Goal: Task Accomplishment & Management: Use online tool/utility

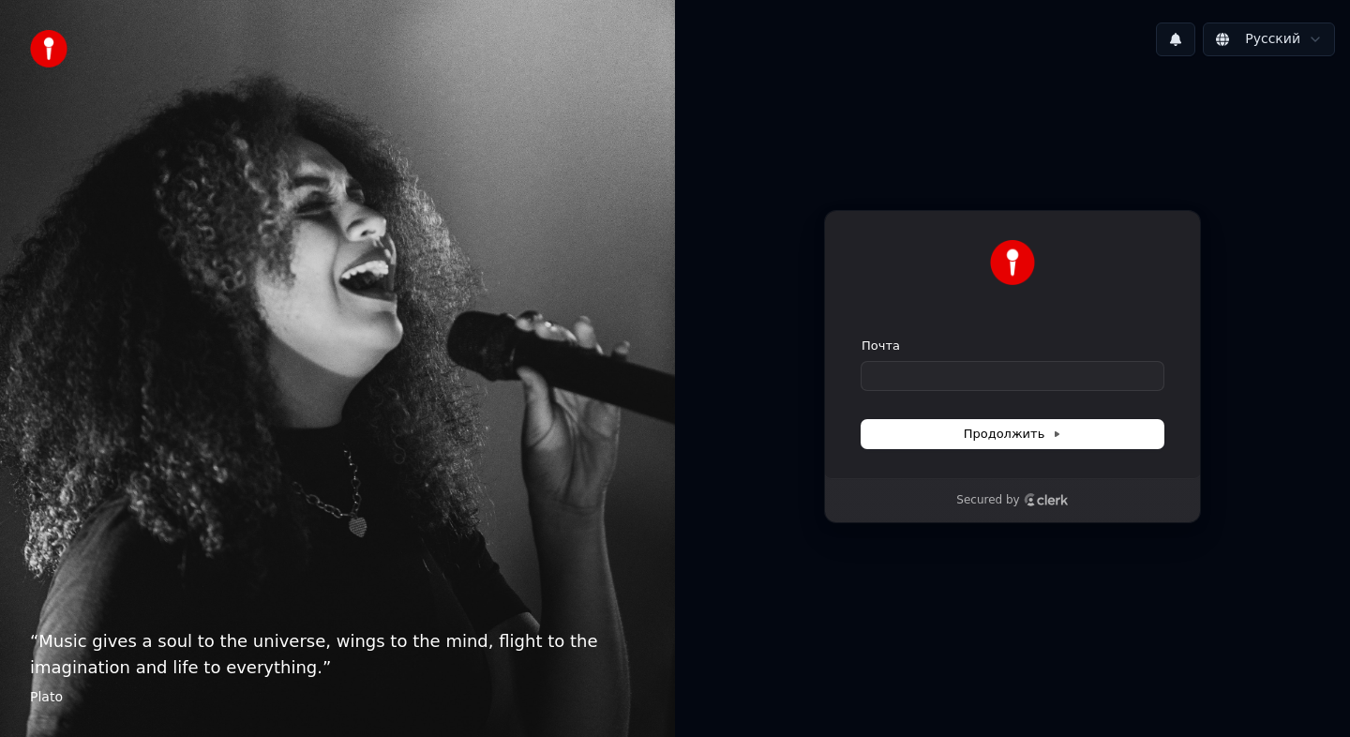
click at [909, 619] on div "Продолжить с помощью Google или Почта Продолжить Secured by" at bounding box center [1012, 366] width 675 height 591
click at [952, 375] on input "Почта" at bounding box center [1013, 376] width 302 height 28
click at [948, 443] on button "Продолжить" at bounding box center [1013, 434] width 302 height 28
click at [965, 417] on form "Почта Продолжить" at bounding box center [1013, 393] width 302 height 111
click at [929, 379] on input "Почта" at bounding box center [1013, 376] width 302 height 28
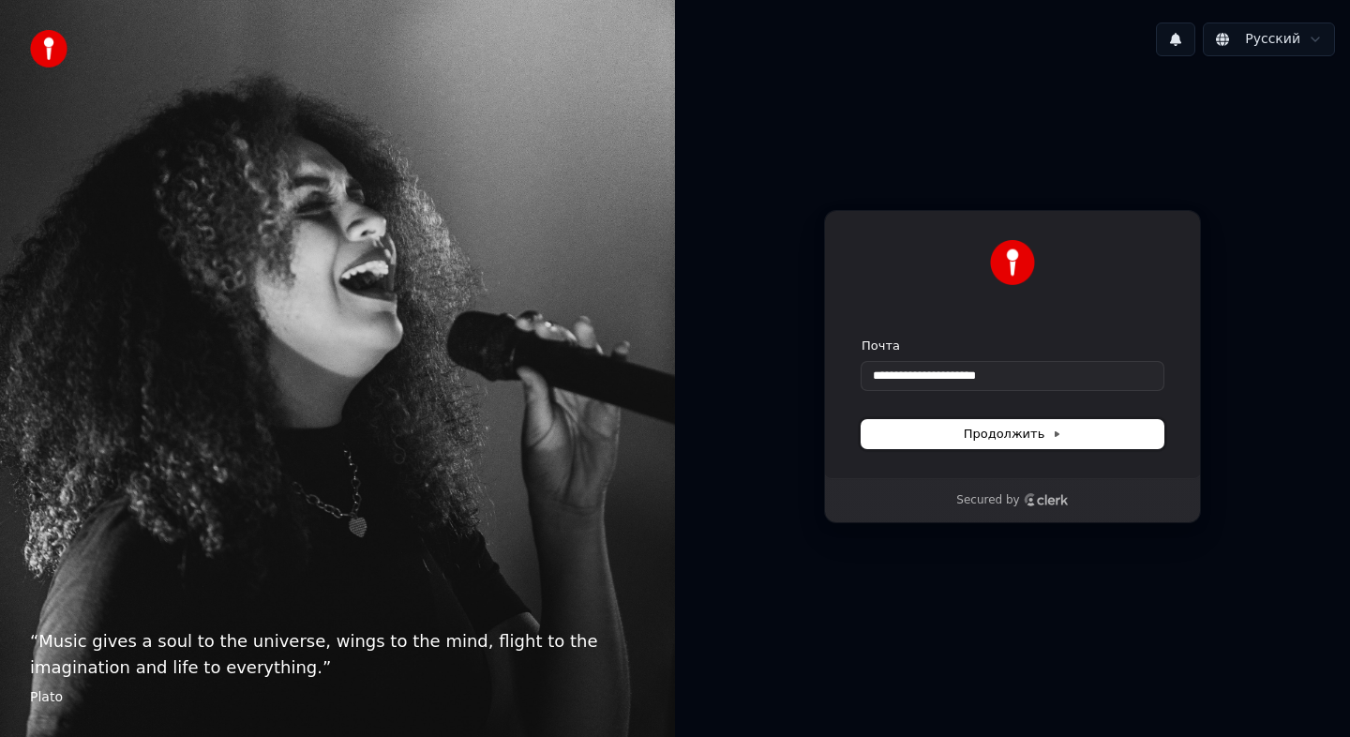
click at [997, 437] on span "Продолжить" at bounding box center [1013, 434] width 98 height 17
type input "**********"
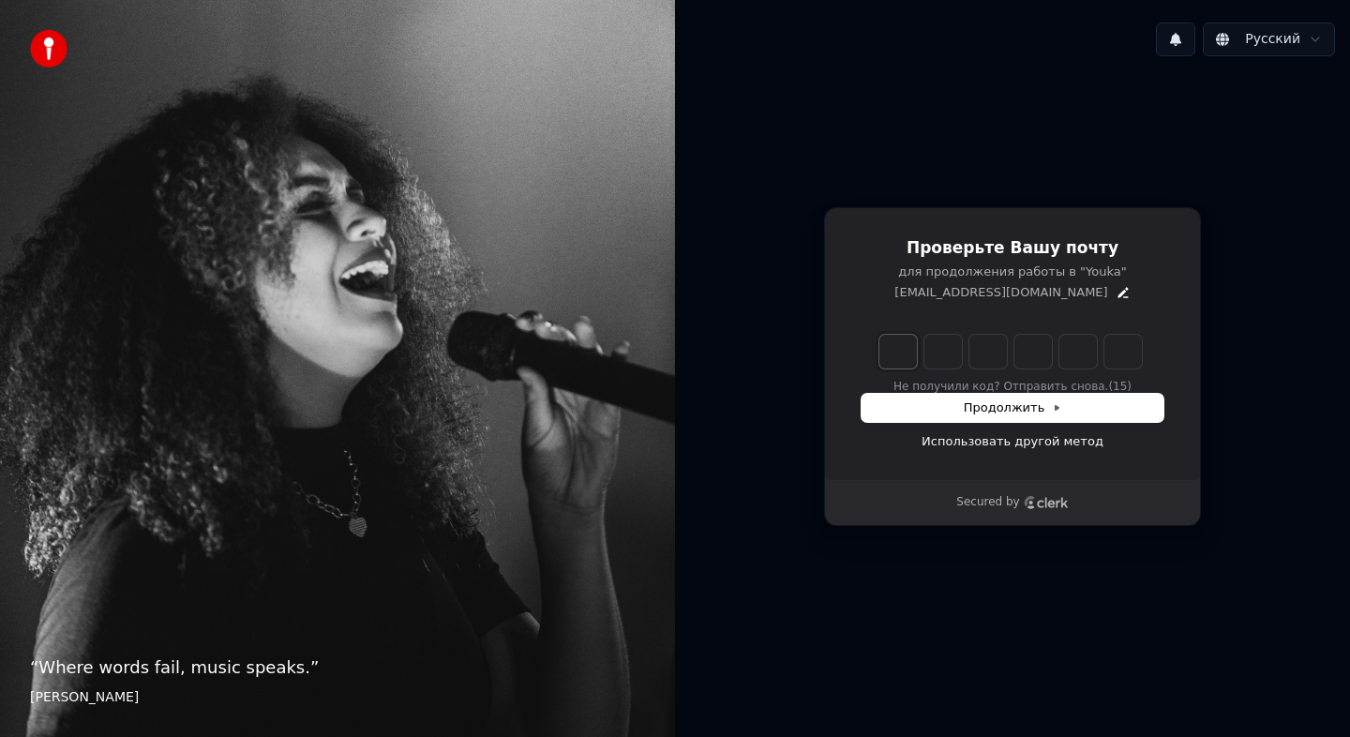
click at [899, 353] on input "Enter verification code. Digit 1" at bounding box center [899, 352] width 38 height 34
type input "******"
type input "*"
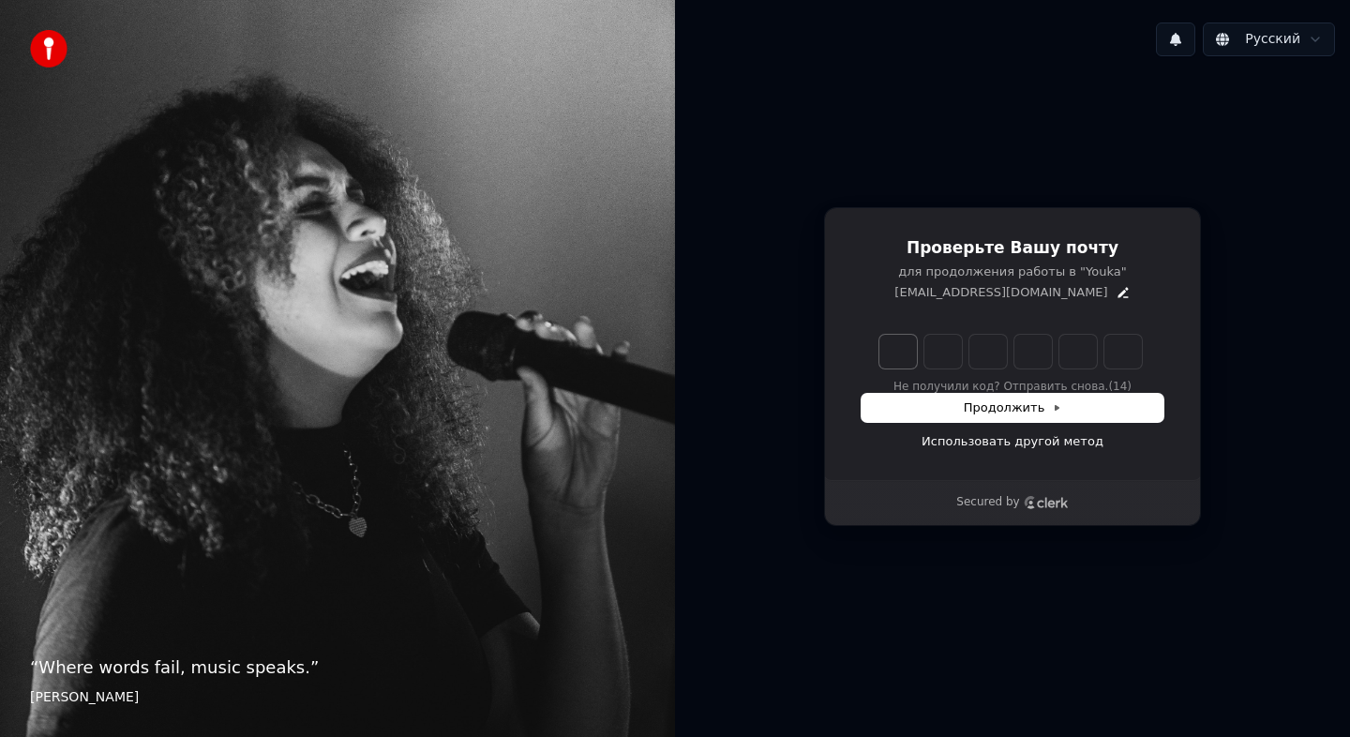
type input "*"
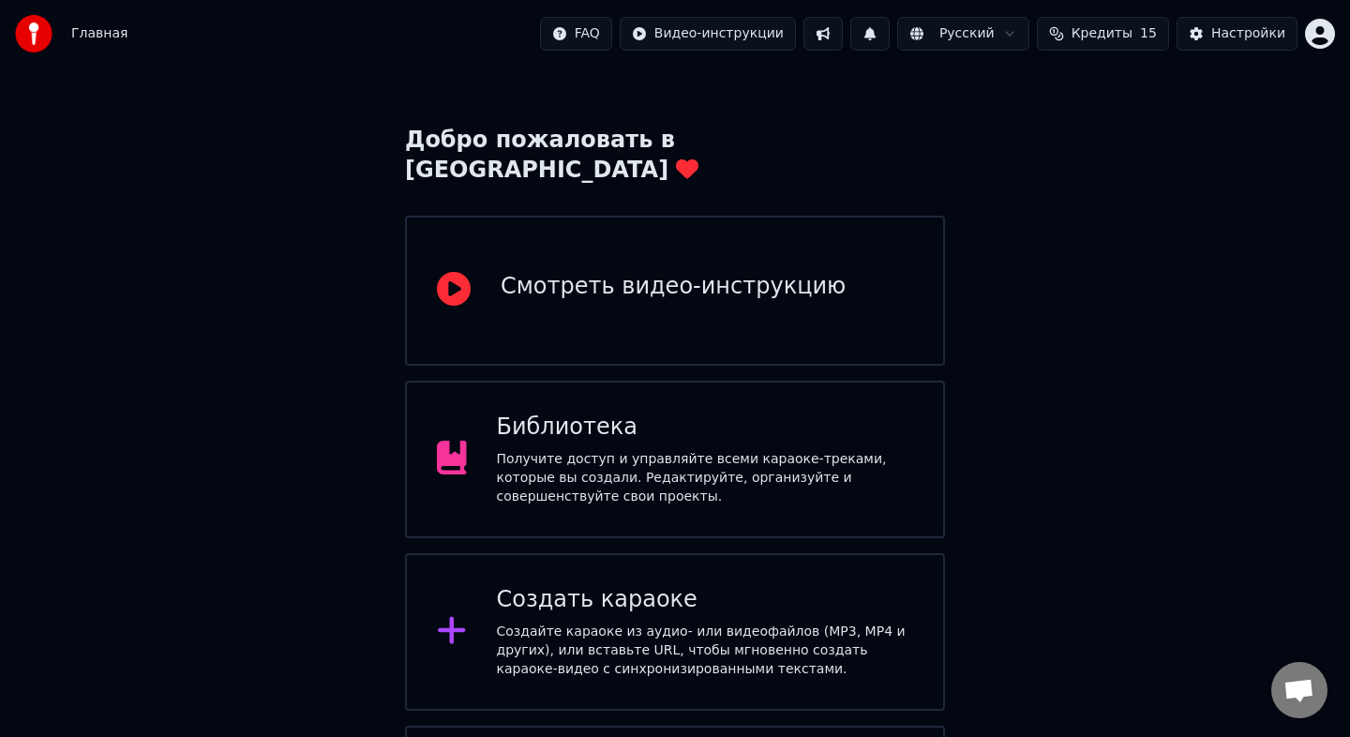
scroll to position [182, 0]
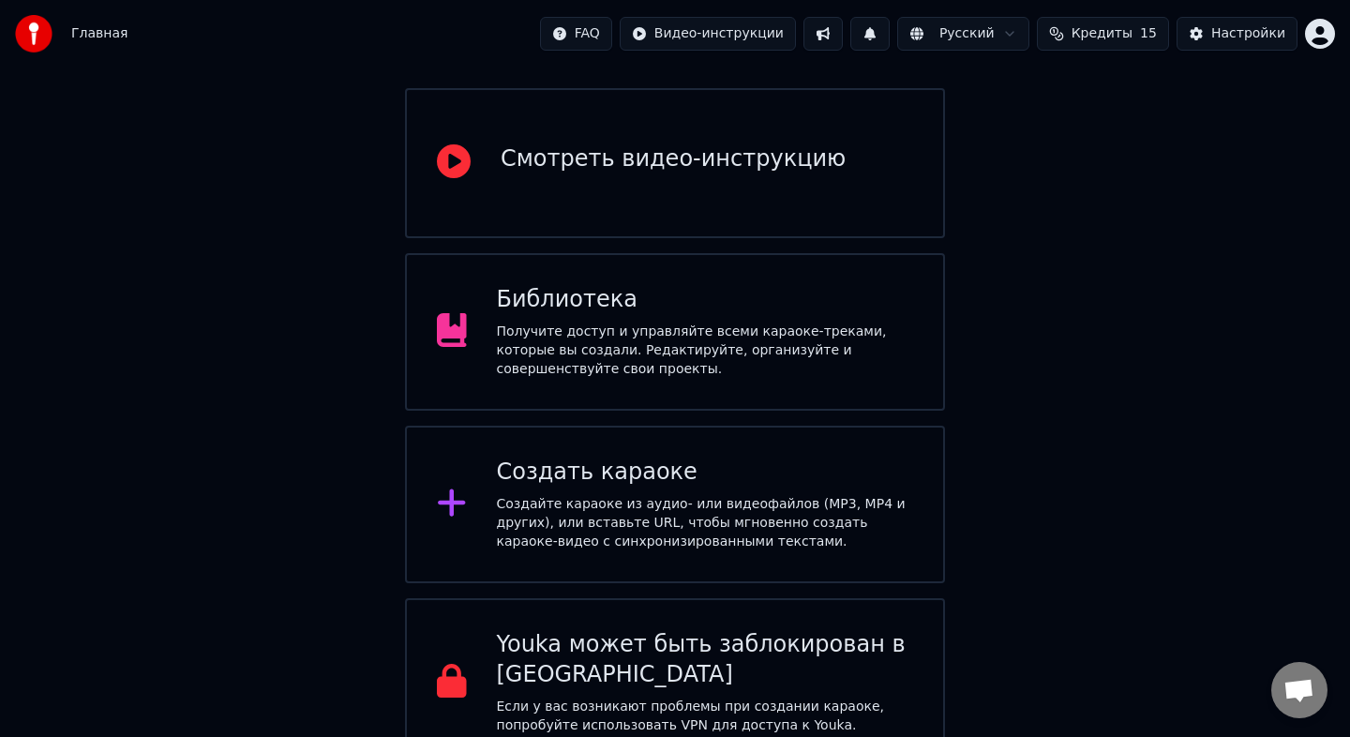
click at [687, 462] on div "Создать караоке Создайте караоке из аудио- или видеофайлов (MP3, MP4 и других),…" at bounding box center [705, 505] width 417 height 94
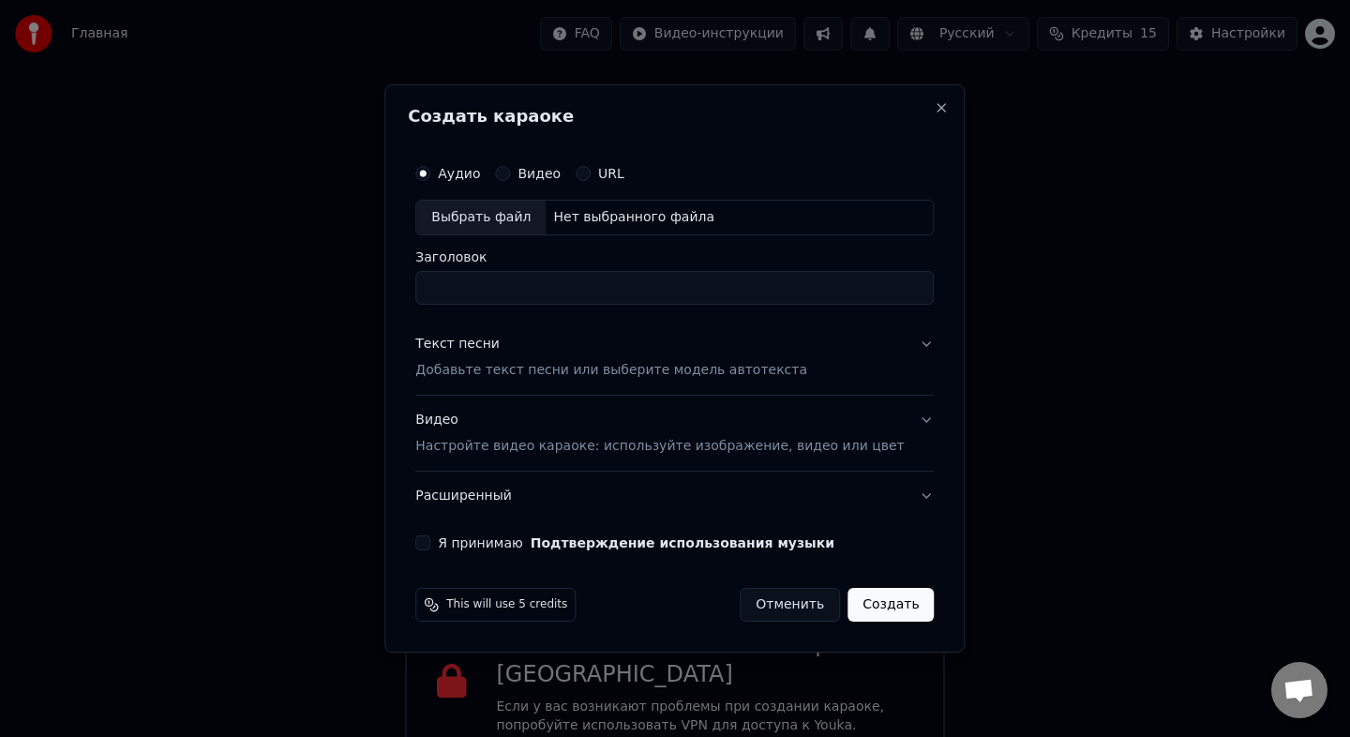
click at [504, 220] on div "Выбрать файл" at bounding box center [480, 218] width 129 height 34
click at [496, 218] on div "Выбрать файл" at bounding box center [480, 218] width 129 height 34
click at [745, 291] on input "**********" at bounding box center [674, 288] width 519 height 34
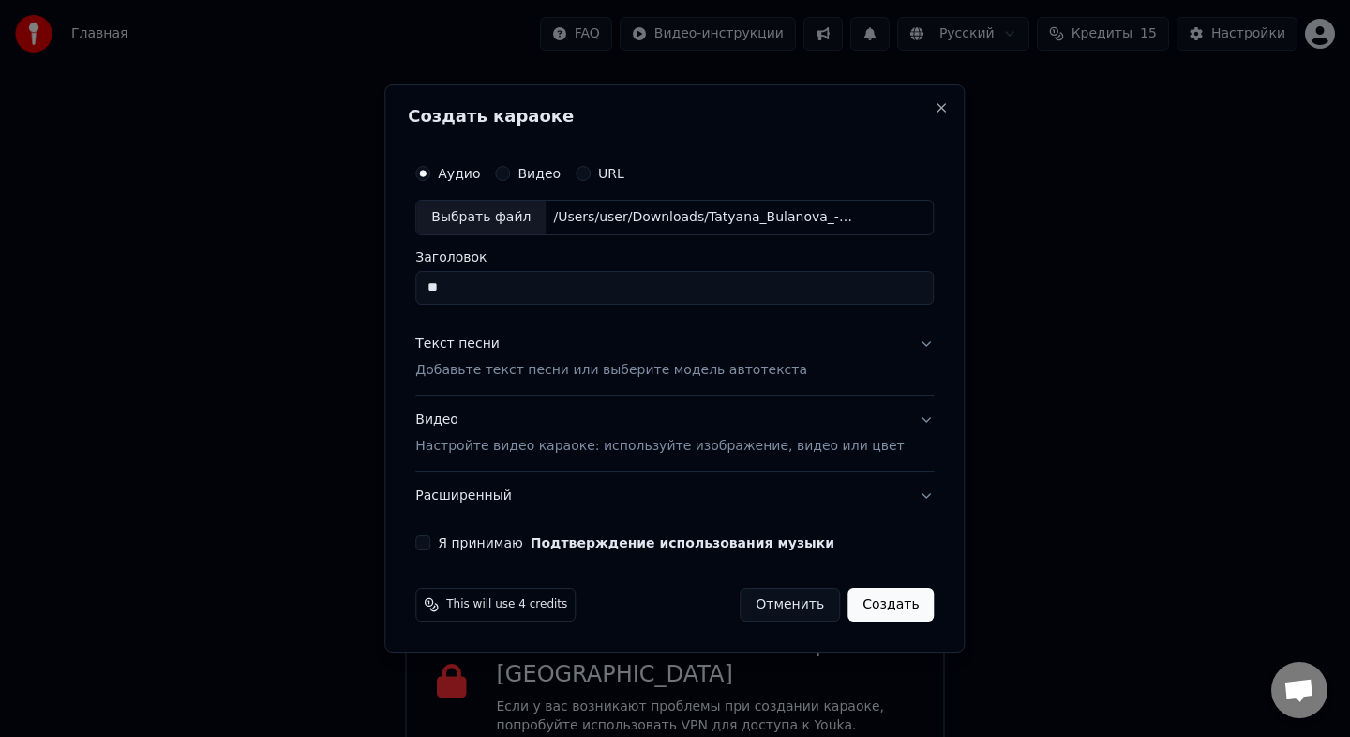
type input "*"
type input "**********"
click at [796, 377] on button "Текст песни Добавьте текст песни или выберите модель автотекста" at bounding box center [674, 357] width 519 height 75
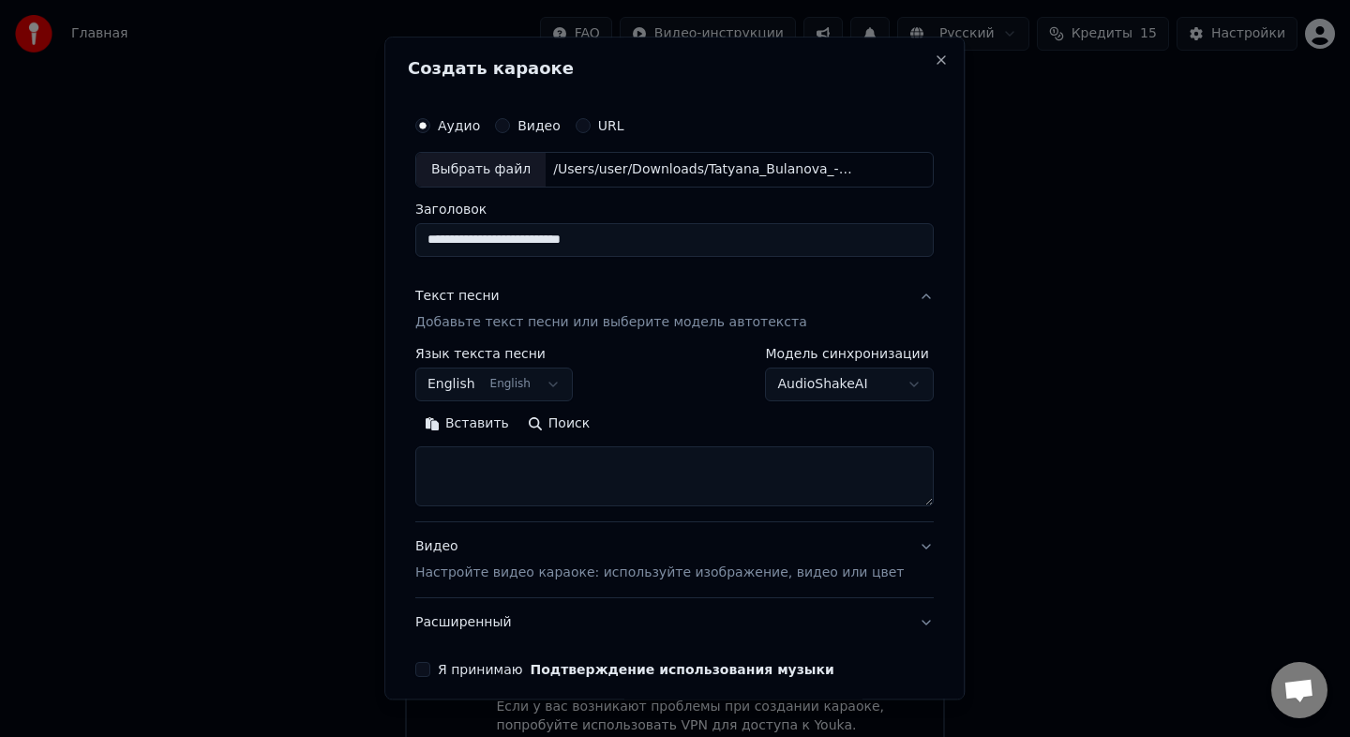
click at [543, 390] on button "English English" at bounding box center [494, 385] width 158 height 34
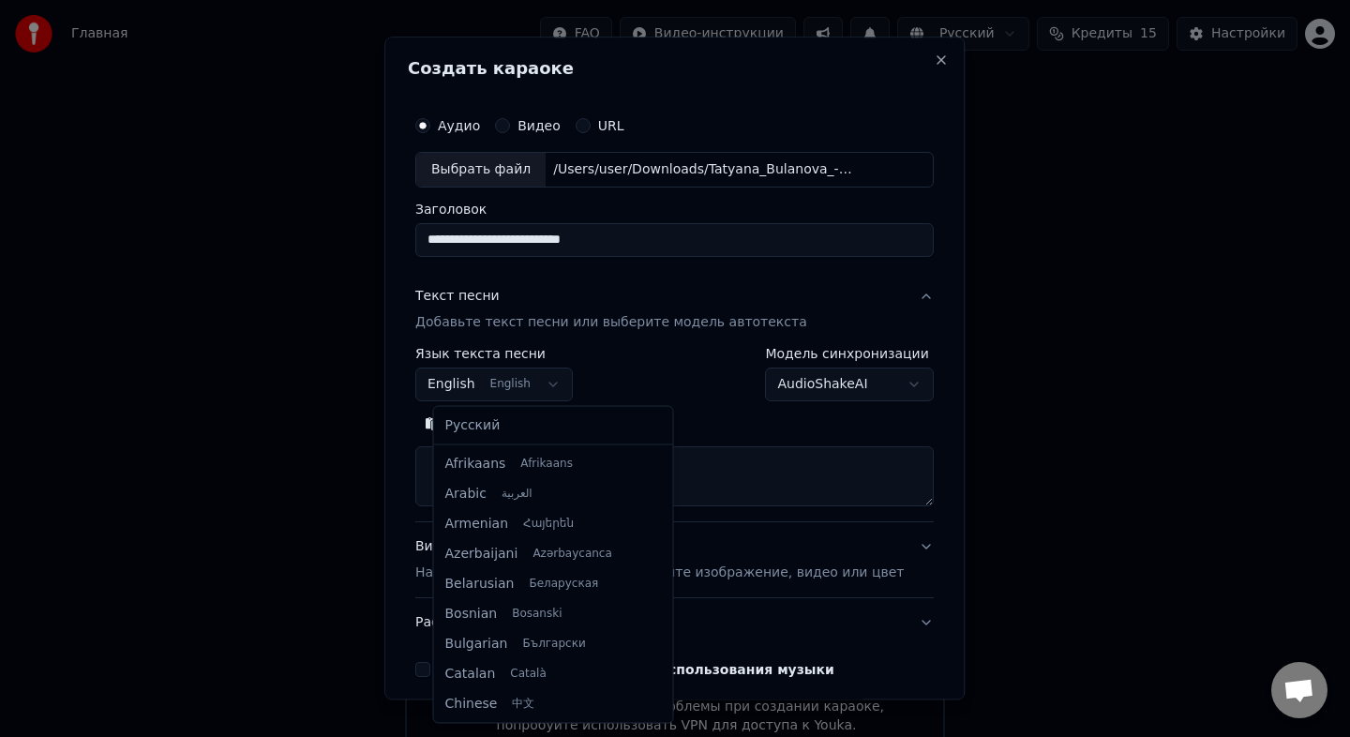
scroll to position [150, 0]
select select "**"
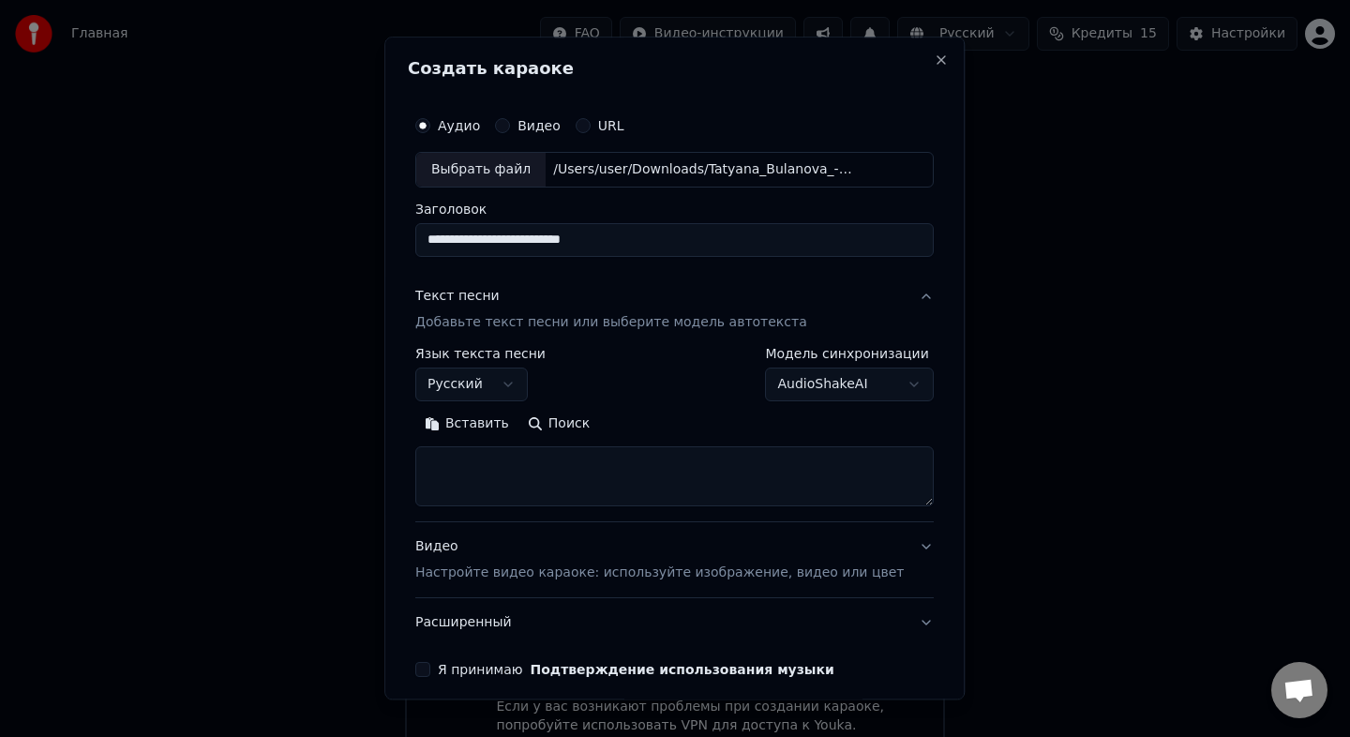
click at [886, 387] on body "Главная FAQ Видео-инструкции Русский Кредиты 15 Настройки Добро пожаловать в Yo…" at bounding box center [675, 292] width 1350 height 949
click at [644, 396] on div "**********" at bounding box center [674, 374] width 519 height 54
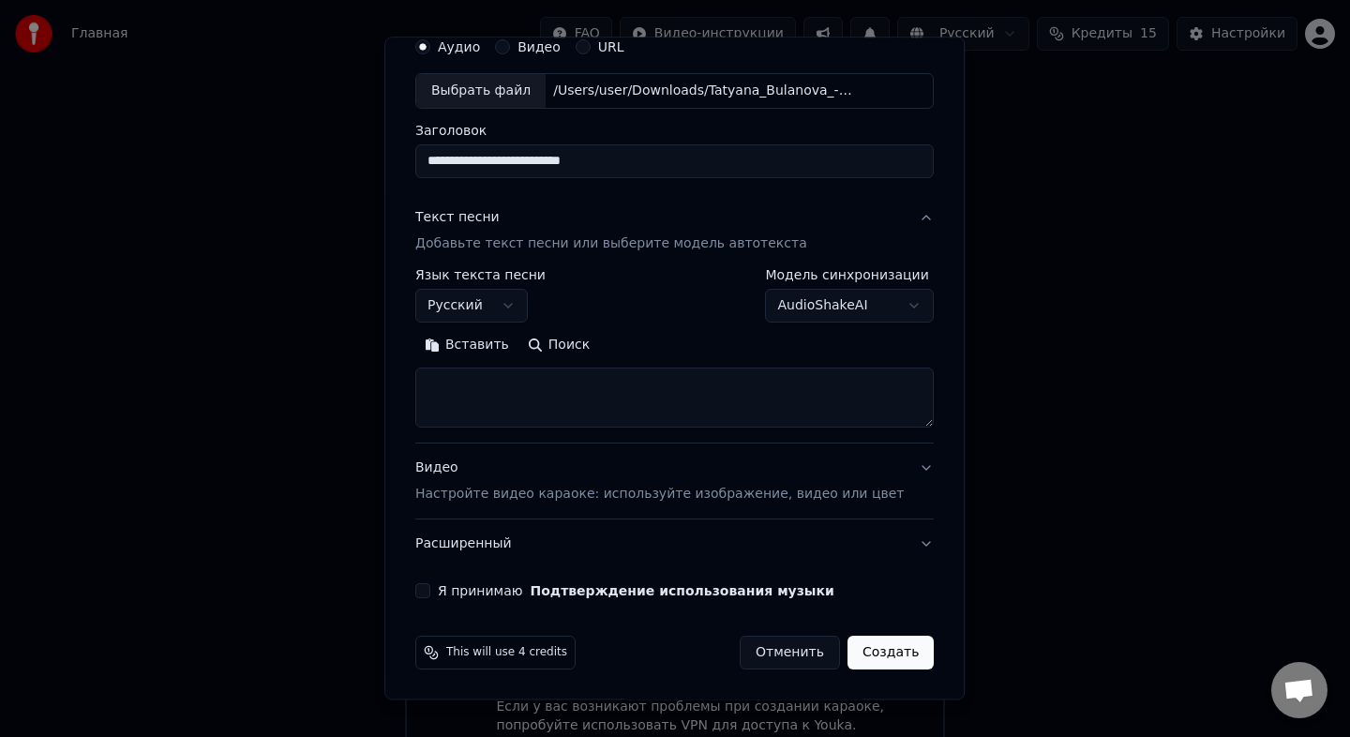
click at [842, 515] on button "Видео Настройте видео караоке: используйте изображение, видео или цвет" at bounding box center [674, 481] width 519 height 75
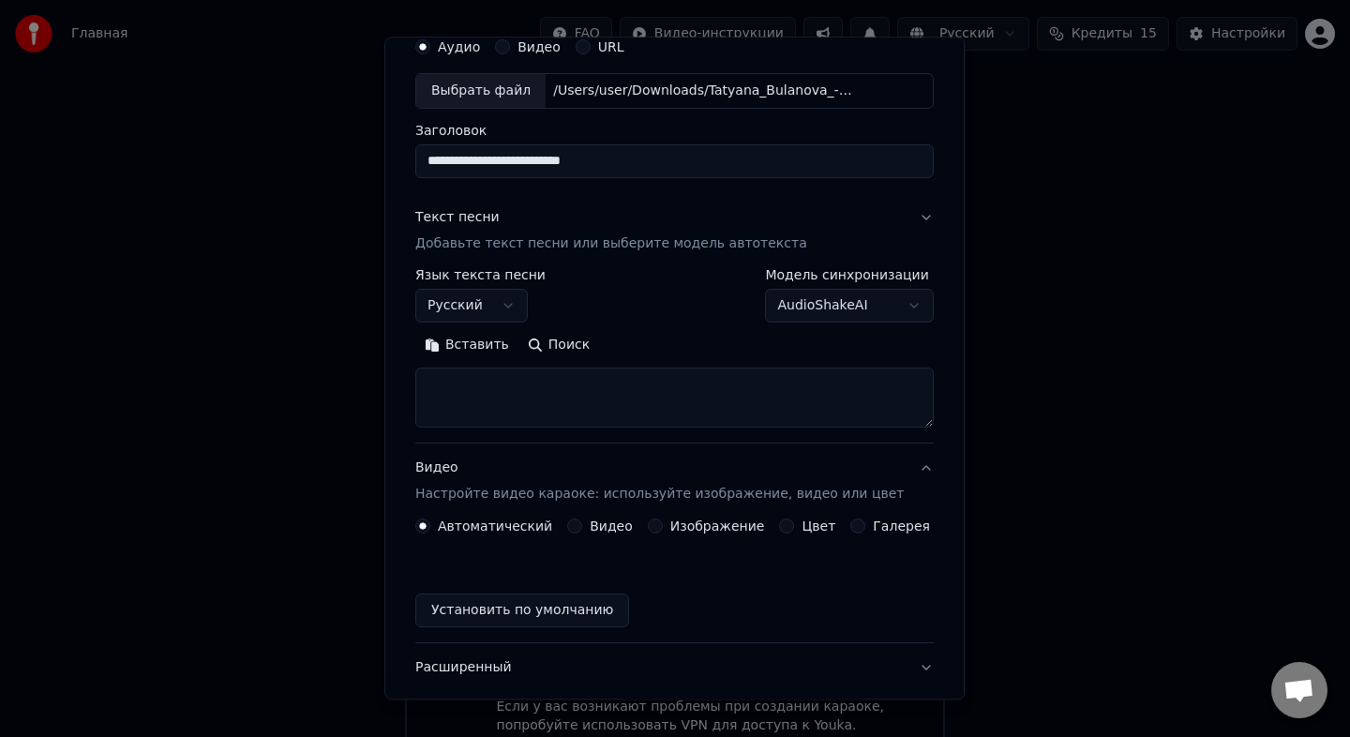
scroll to position [28, 0]
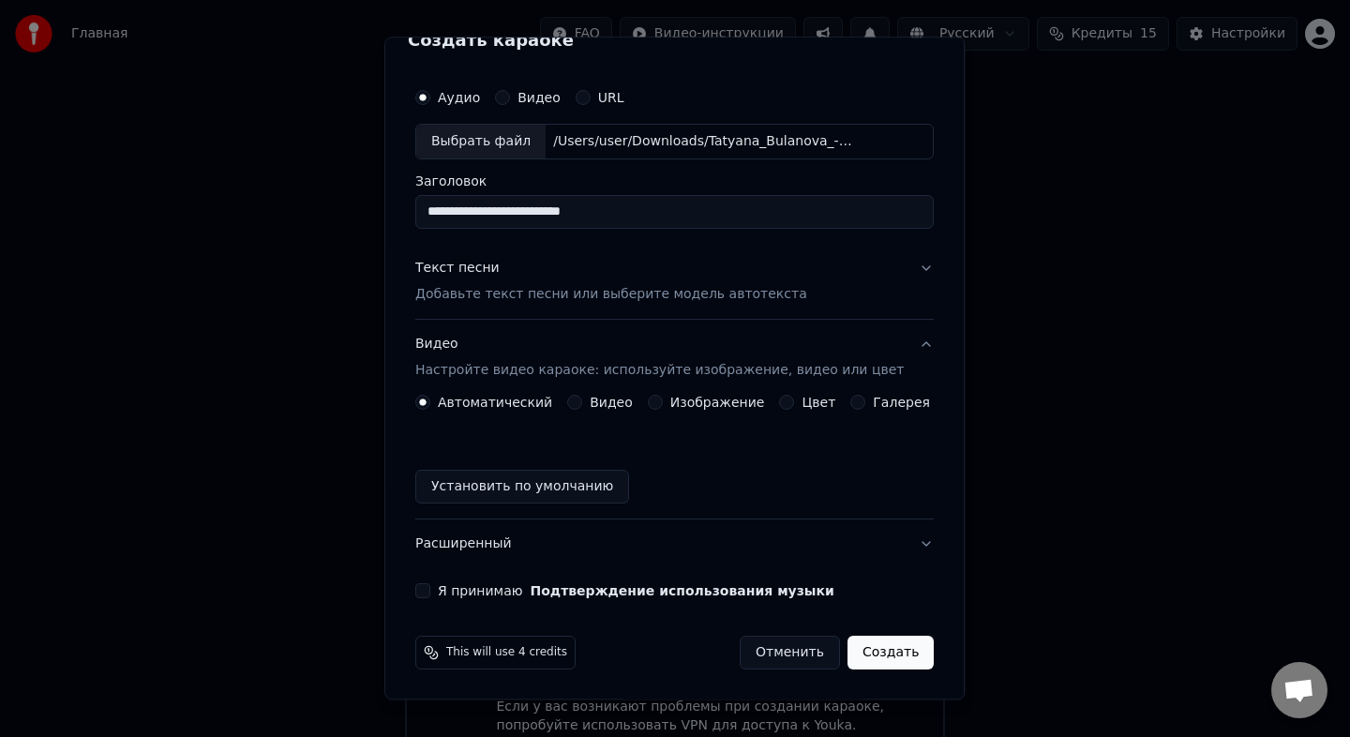
click at [790, 403] on button "Цвет" at bounding box center [787, 402] width 15 height 15
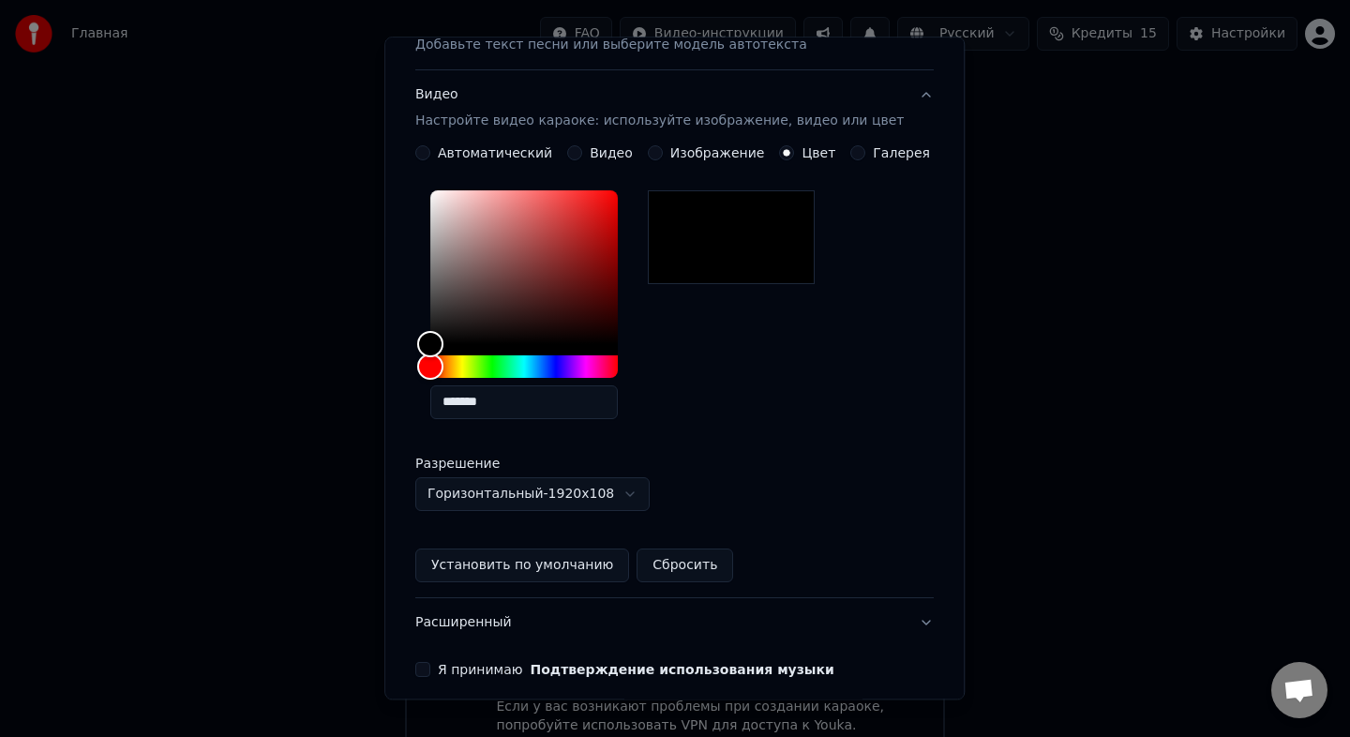
scroll to position [356, 0]
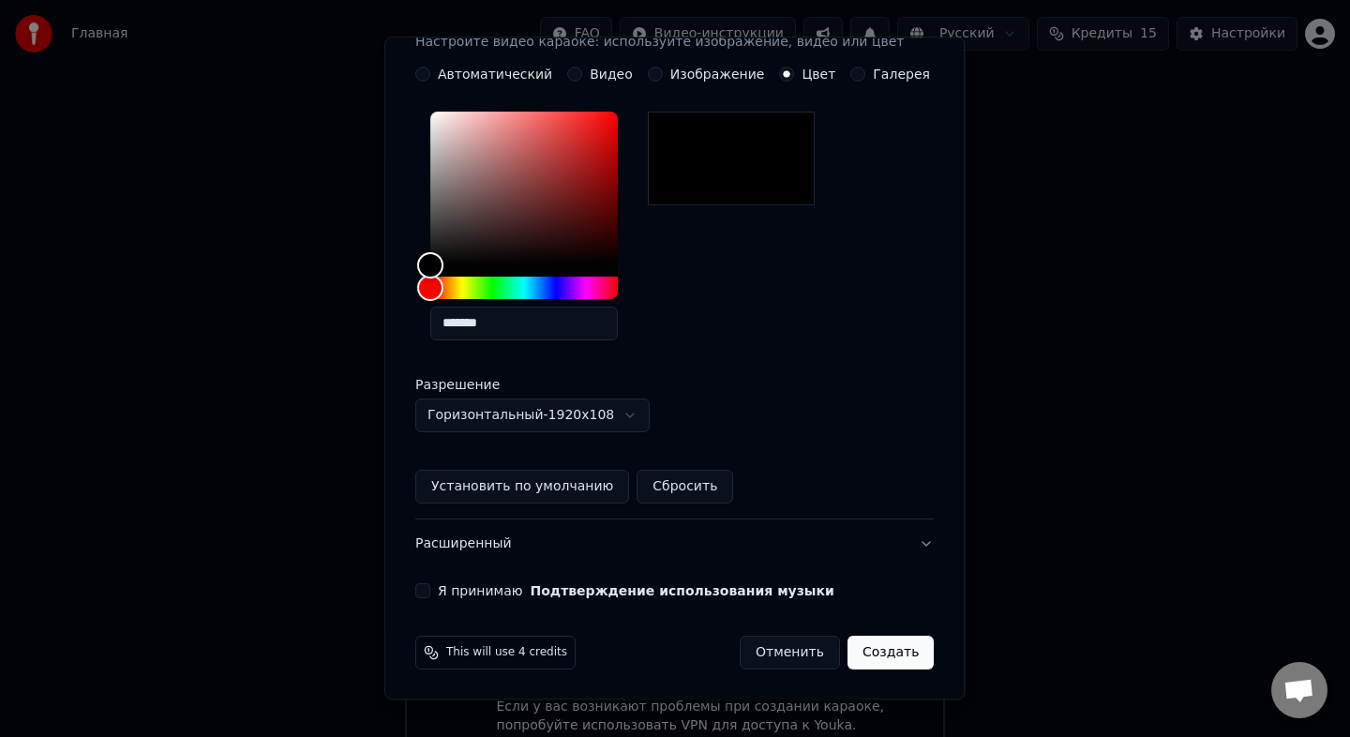
click at [640, 422] on body "Главная FAQ Видео-инструкции Русский Кредиты 15 Настройки Добро пожаловать в Yo…" at bounding box center [675, 292] width 1350 height 949
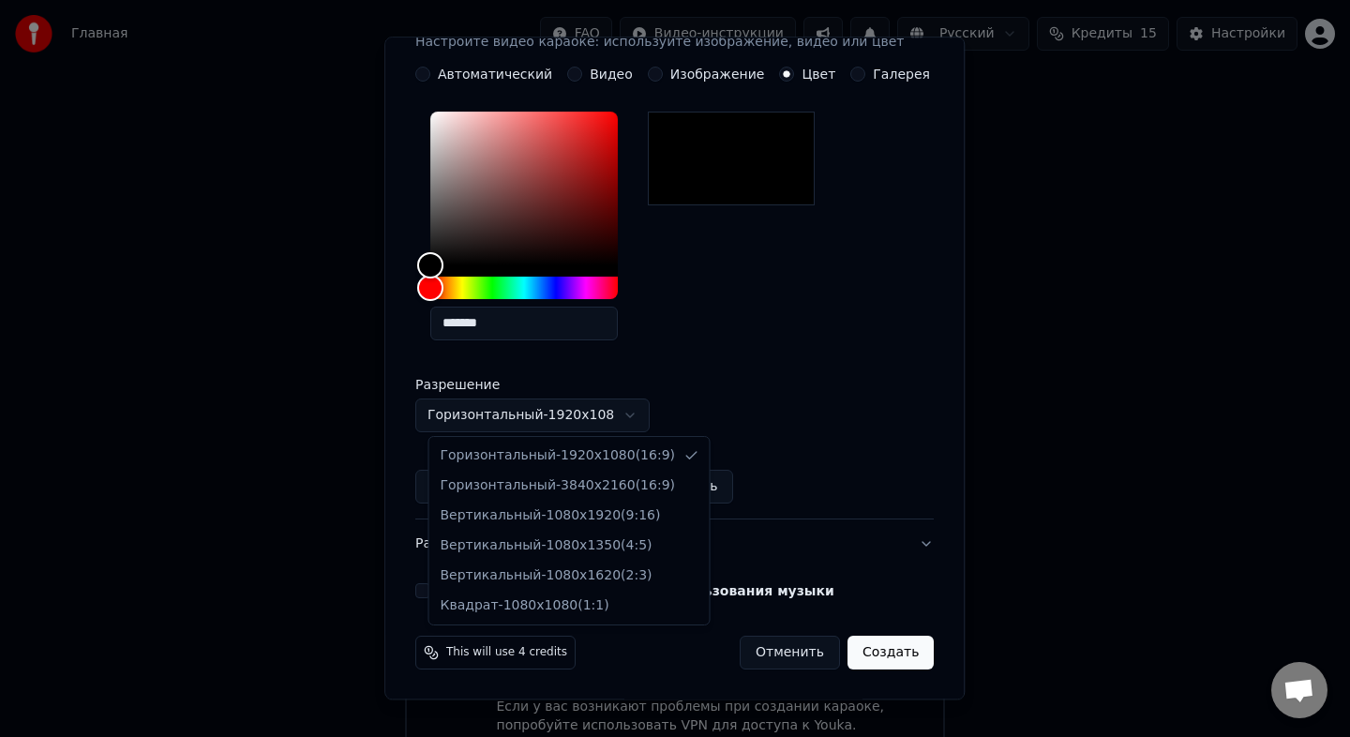
select select "*********"
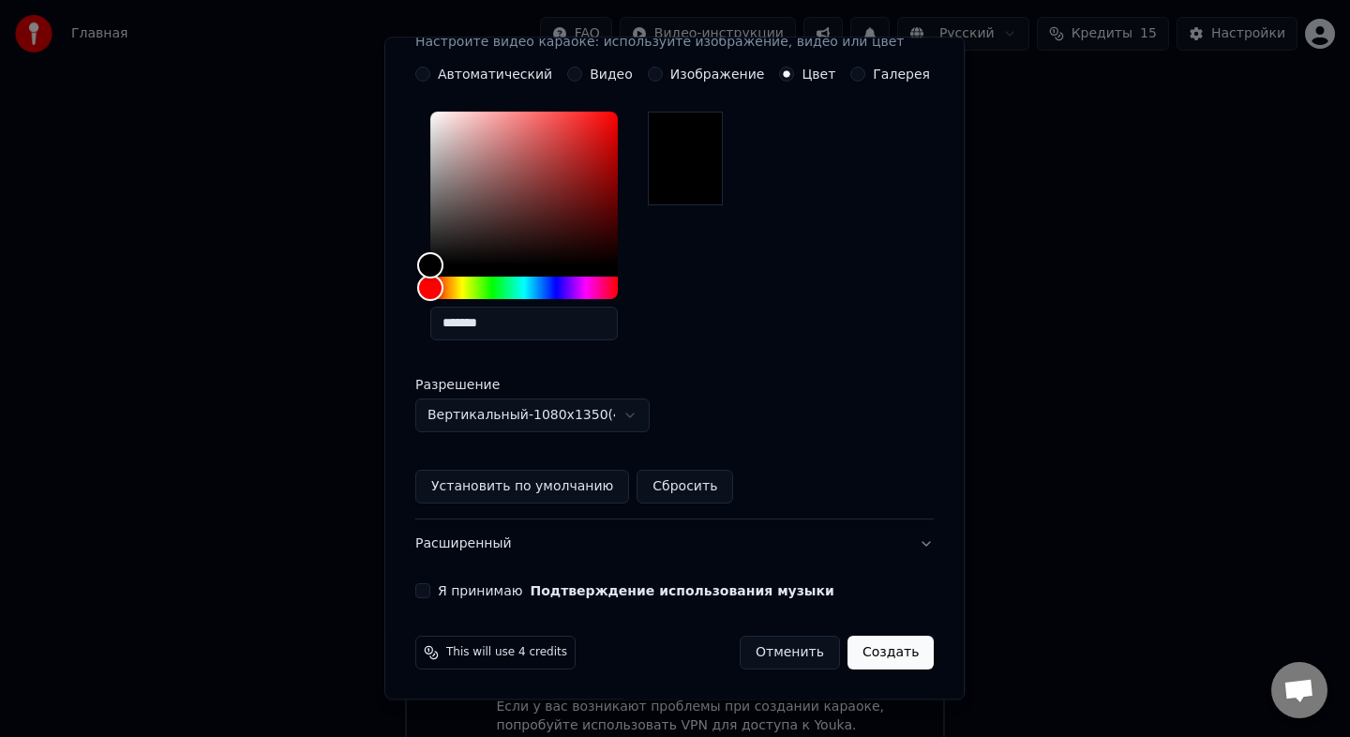
click at [430, 596] on button "Я принимаю Подтверждение использования музыки" at bounding box center [422, 590] width 15 height 15
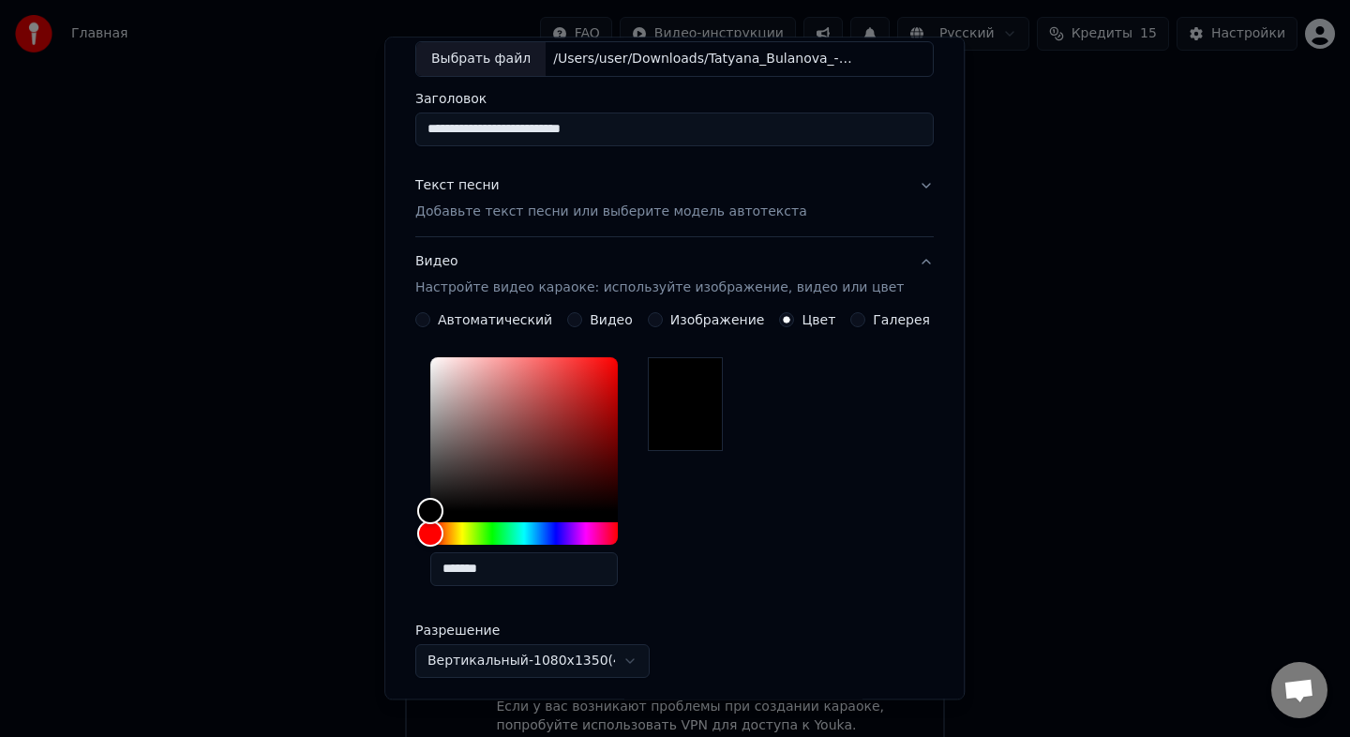
scroll to position [0, 0]
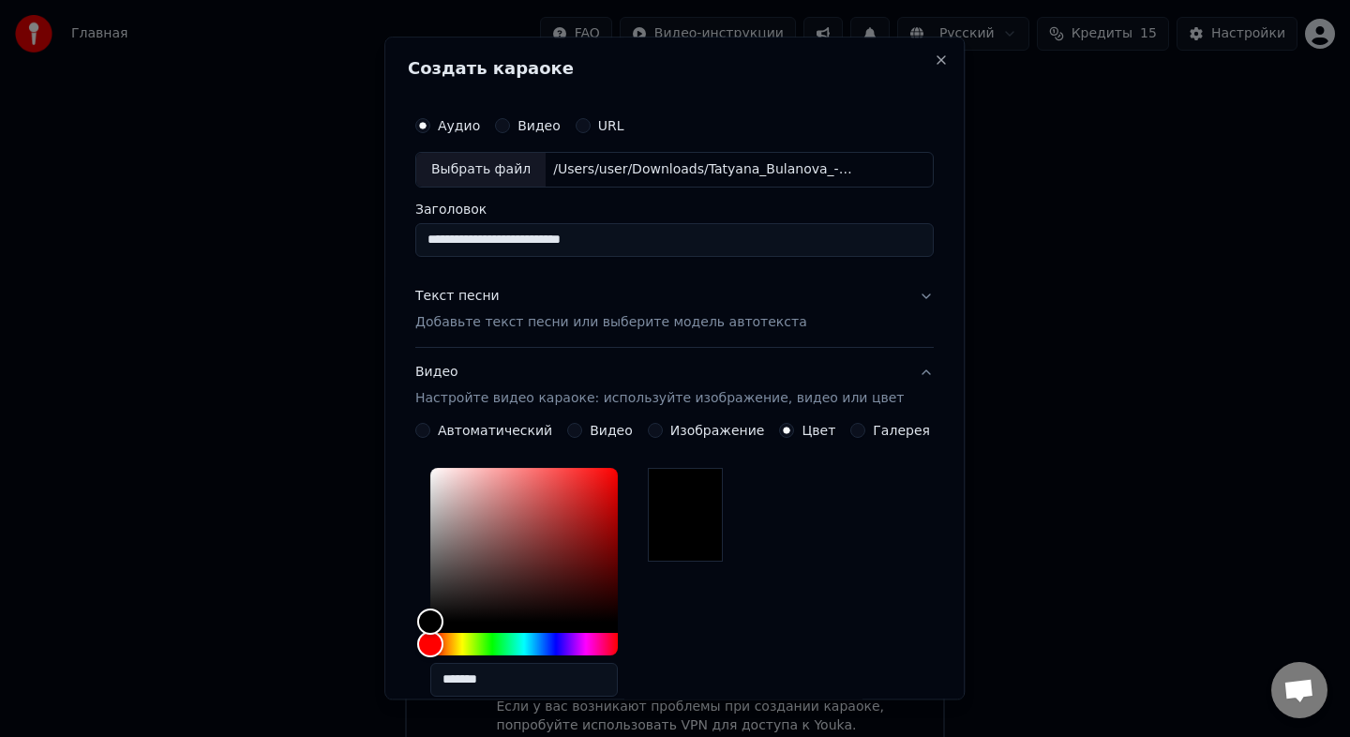
click at [695, 320] on p "Добавьте текст песни или выберите модель автотекста" at bounding box center [611, 322] width 392 height 19
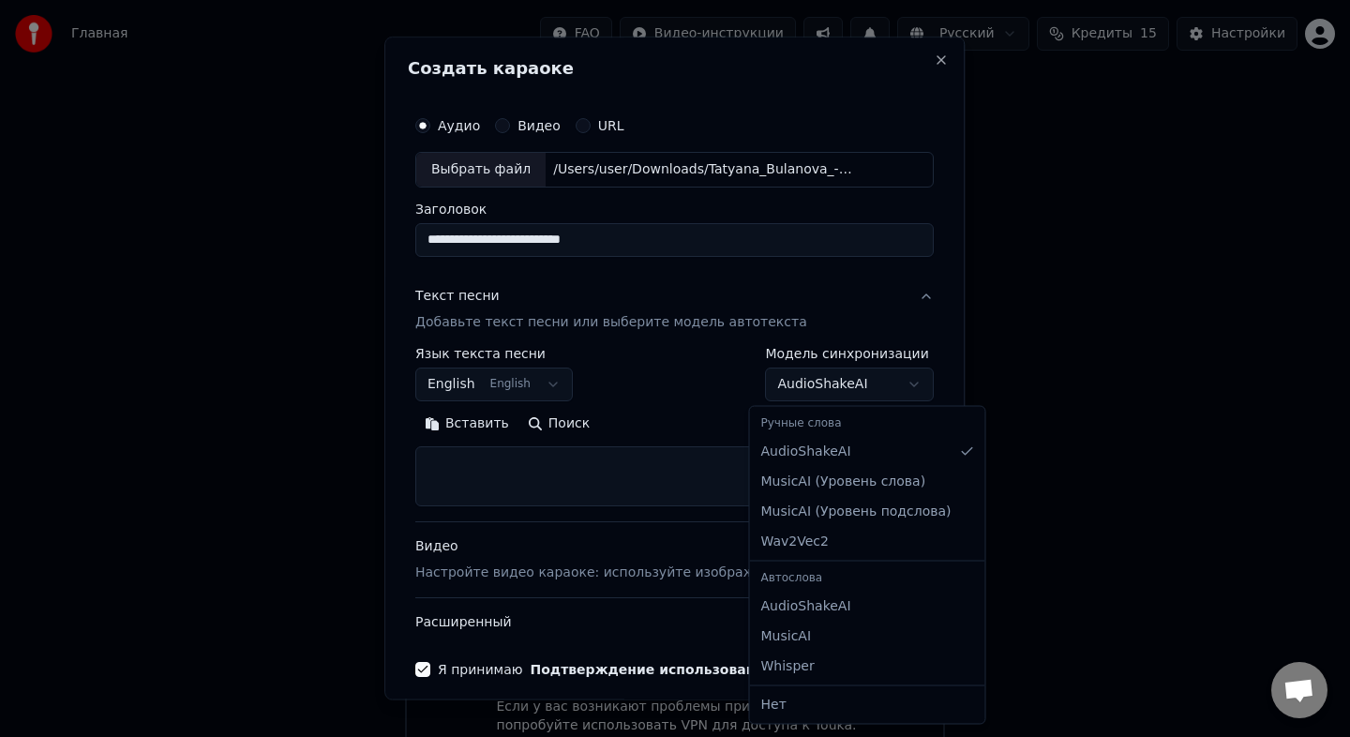
click at [904, 386] on body "Главная FAQ Видео-инструкции Русский Кредиты 15 Настройки Добро пожаловать в Yo…" at bounding box center [675, 292] width 1350 height 949
click at [635, 364] on div at bounding box center [675, 368] width 1350 height 737
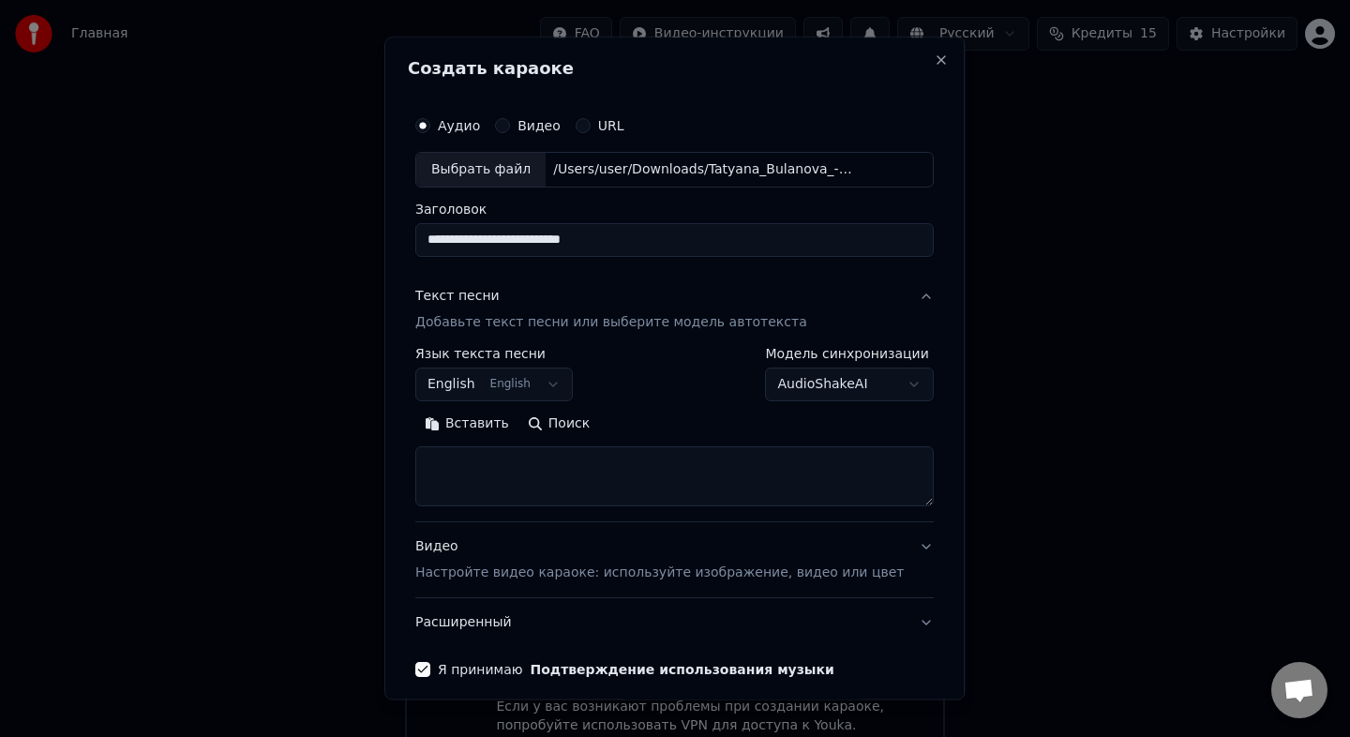
scroll to position [79, 0]
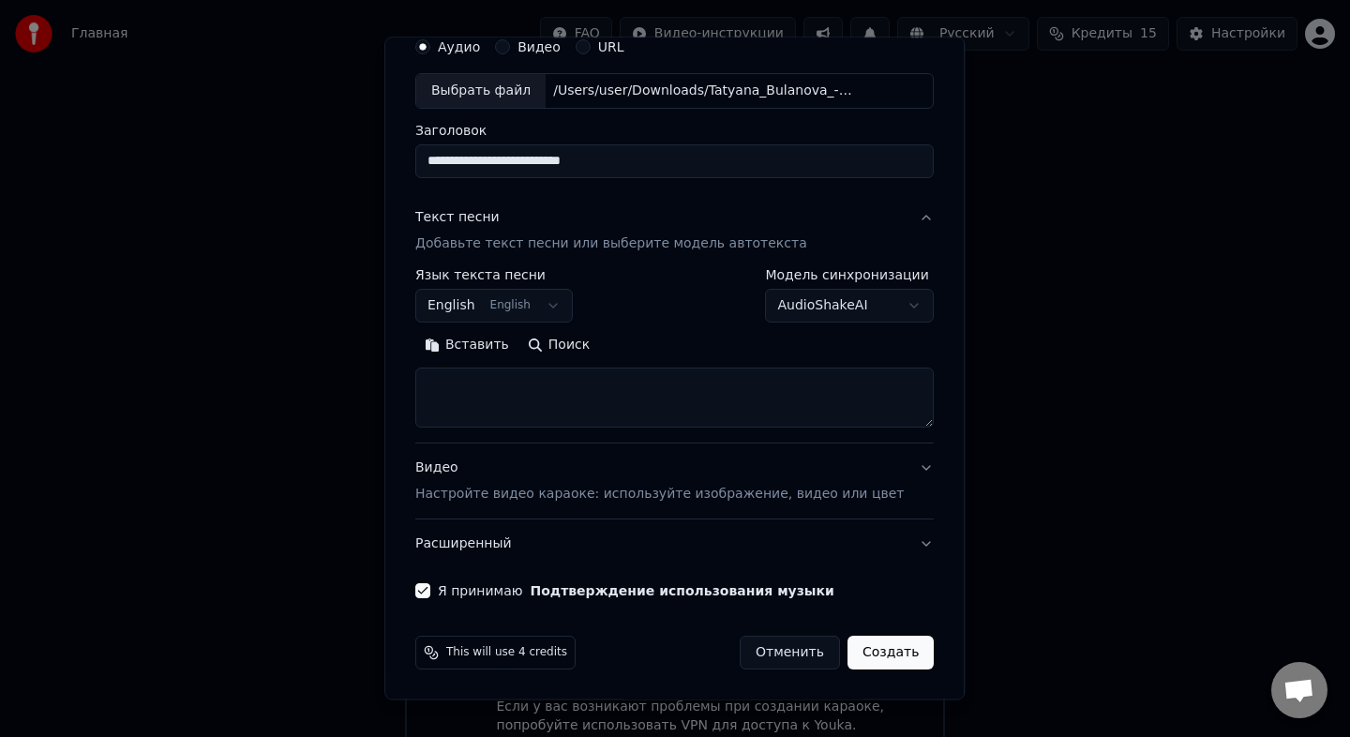
click at [888, 654] on button "Создать" at bounding box center [891, 653] width 86 height 34
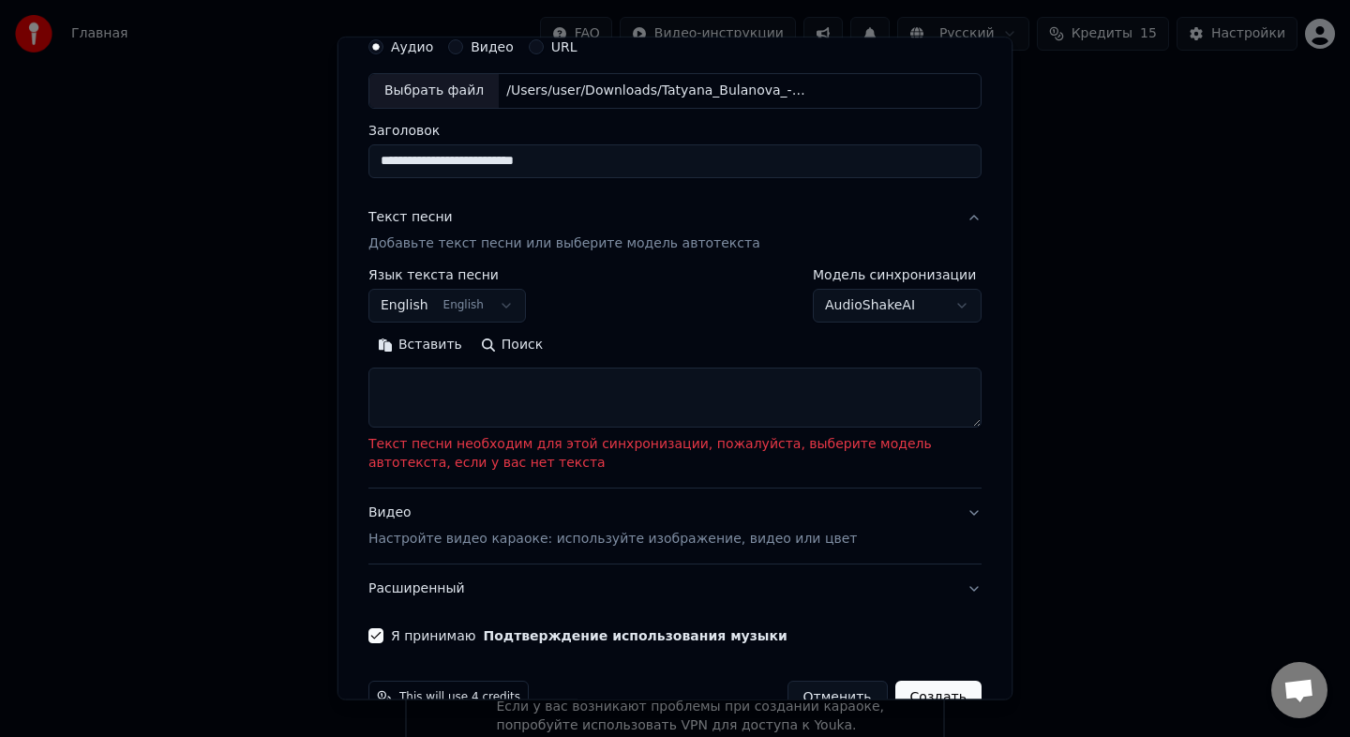
click at [459, 308] on body "Главная FAQ Видео-инструкции Русский Кредиты 15 Настройки Добро пожаловать в Yo…" at bounding box center [675, 292] width 1350 height 949
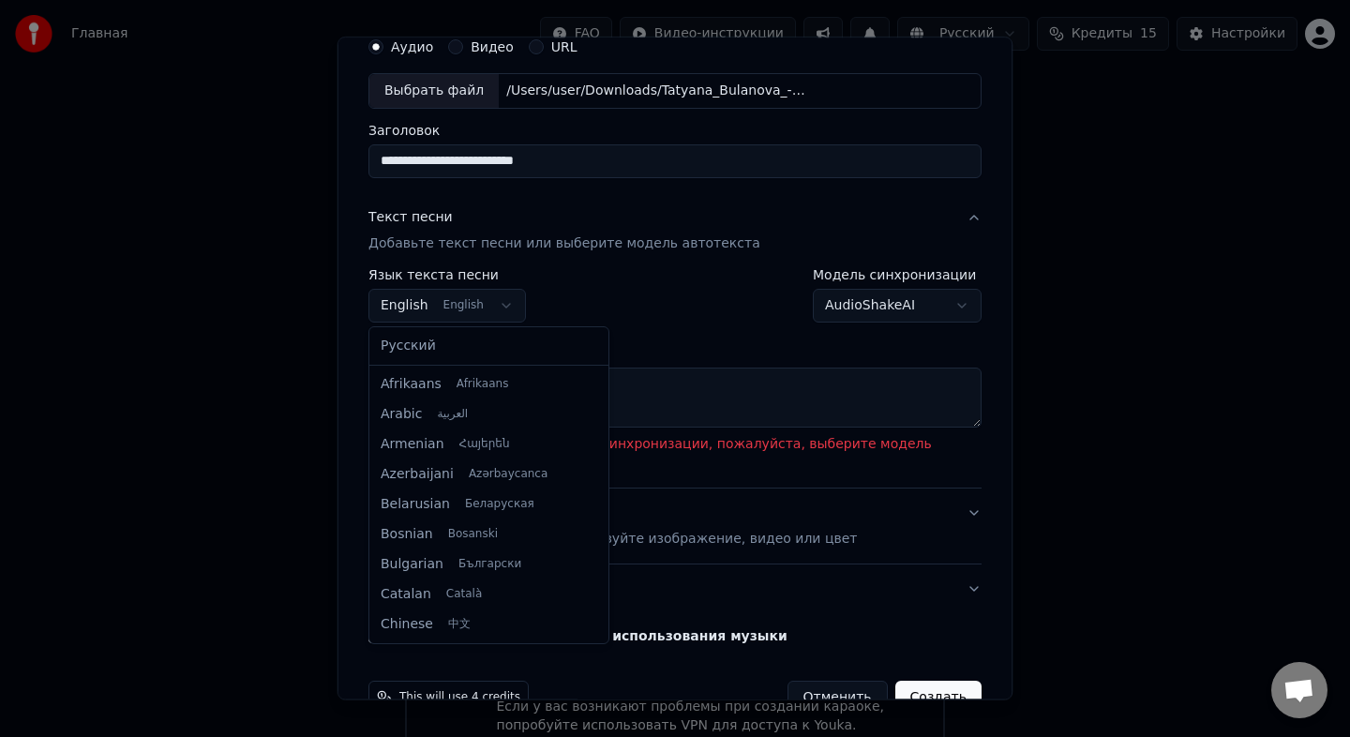
scroll to position [150, 0]
select select "**"
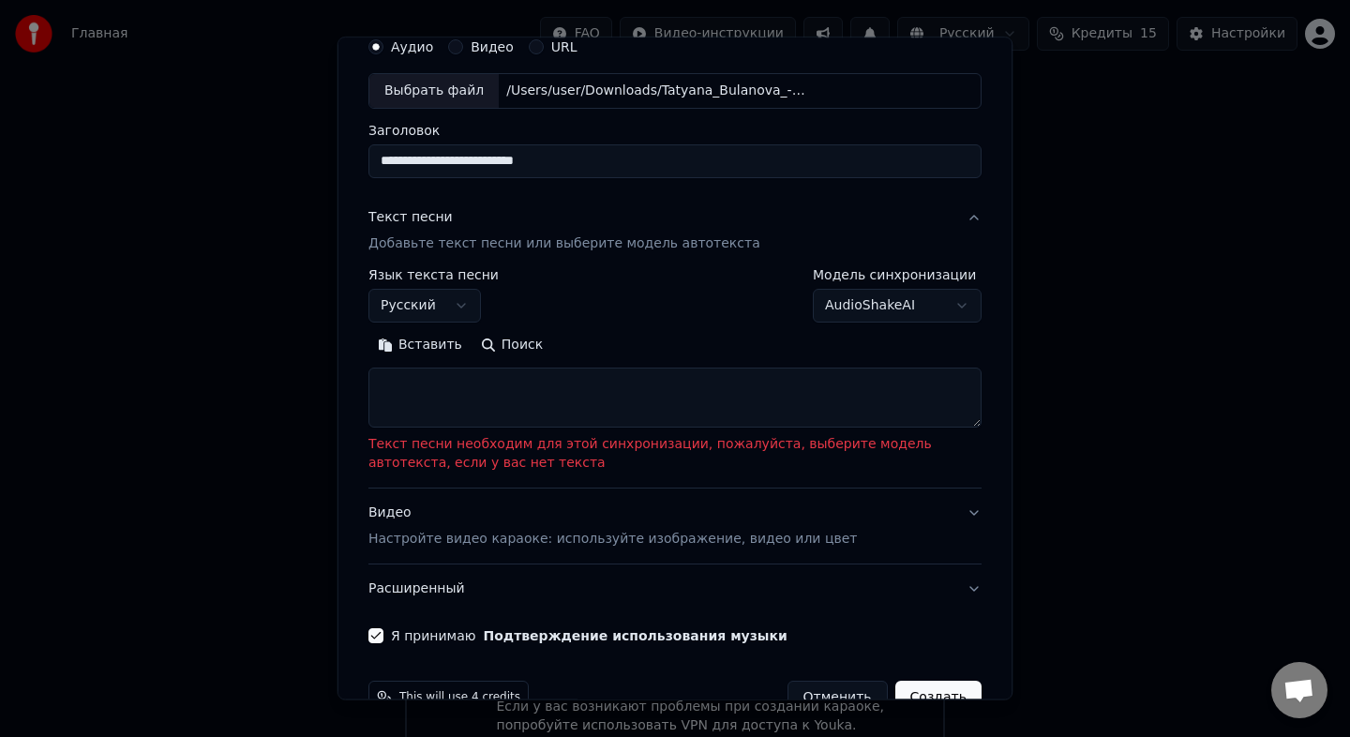
click at [941, 308] on body "Главная FAQ Видео-инструкции Русский Кредиты 15 Настройки Добро пожаловать в Yo…" at bounding box center [675, 292] width 1350 height 949
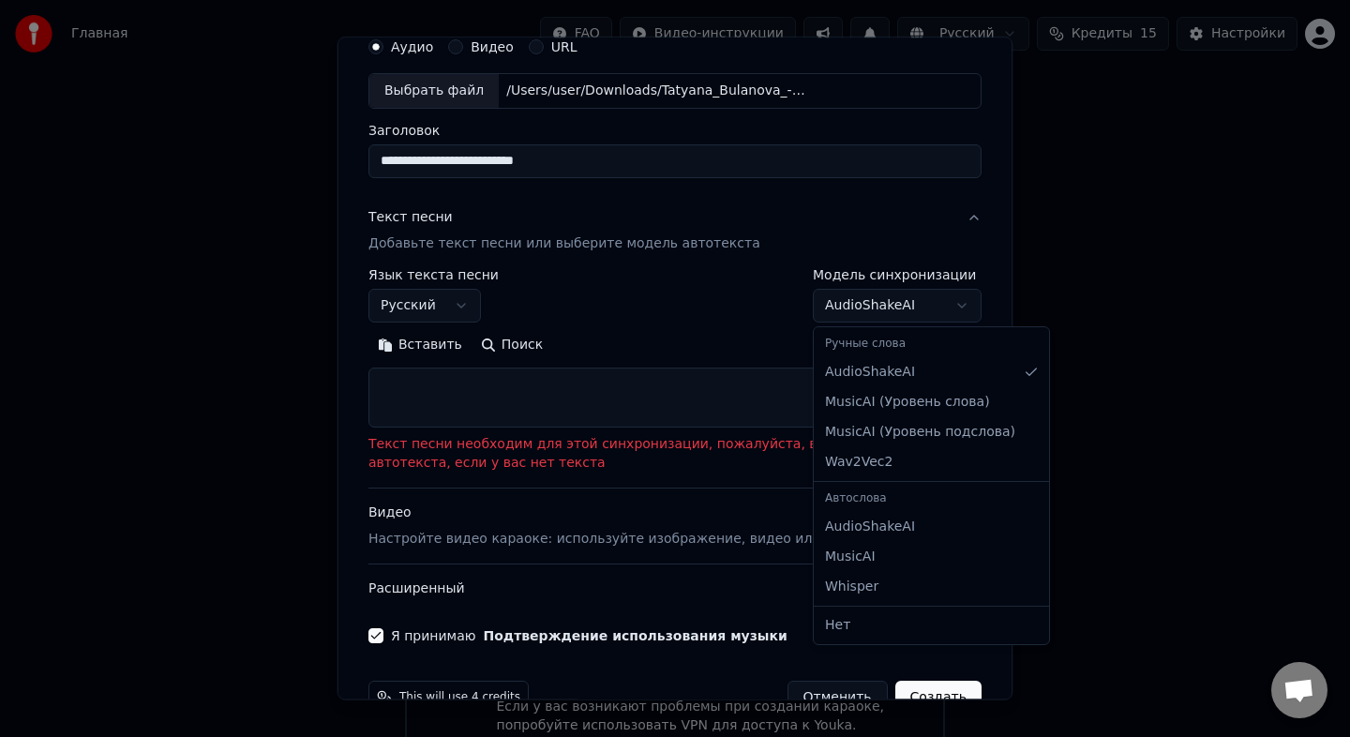
select select "**********"
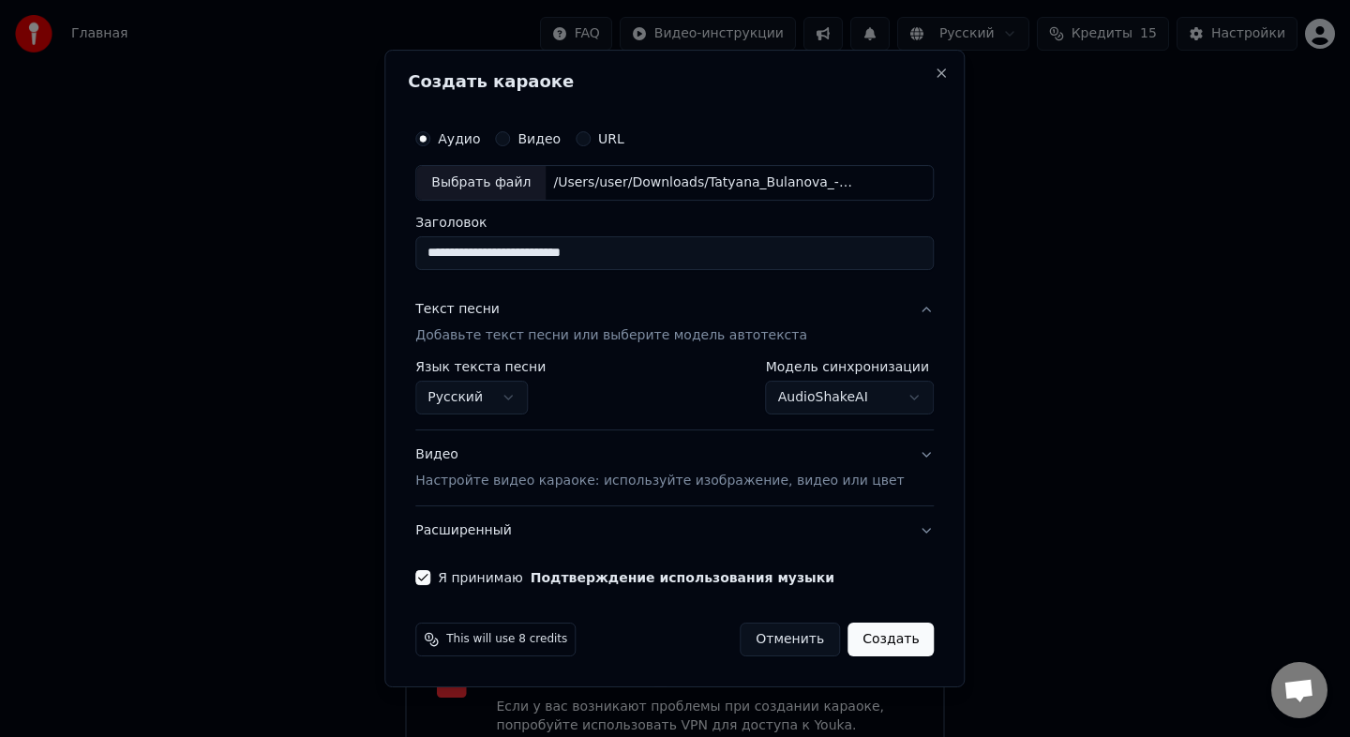
click at [884, 642] on button "Создать" at bounding box center [891, 640] width 86 height 34
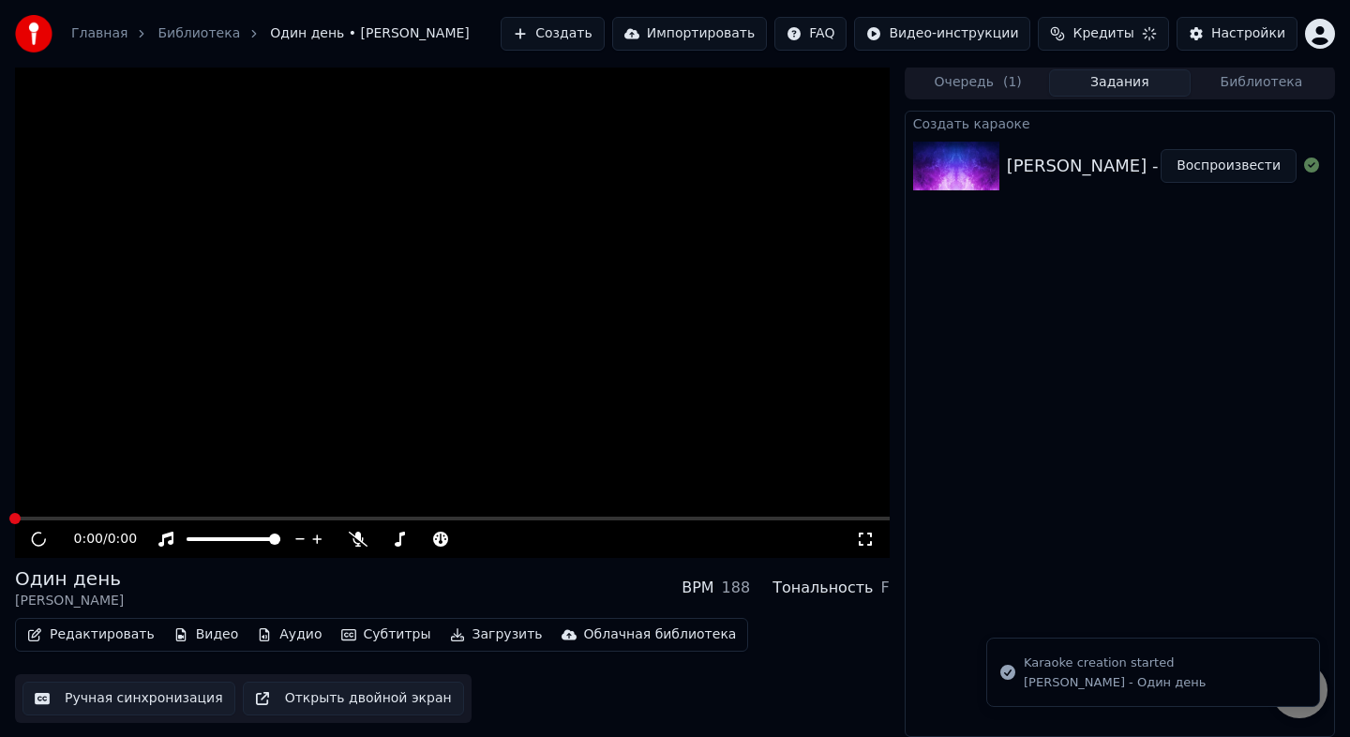
scroll to position [2, 0]
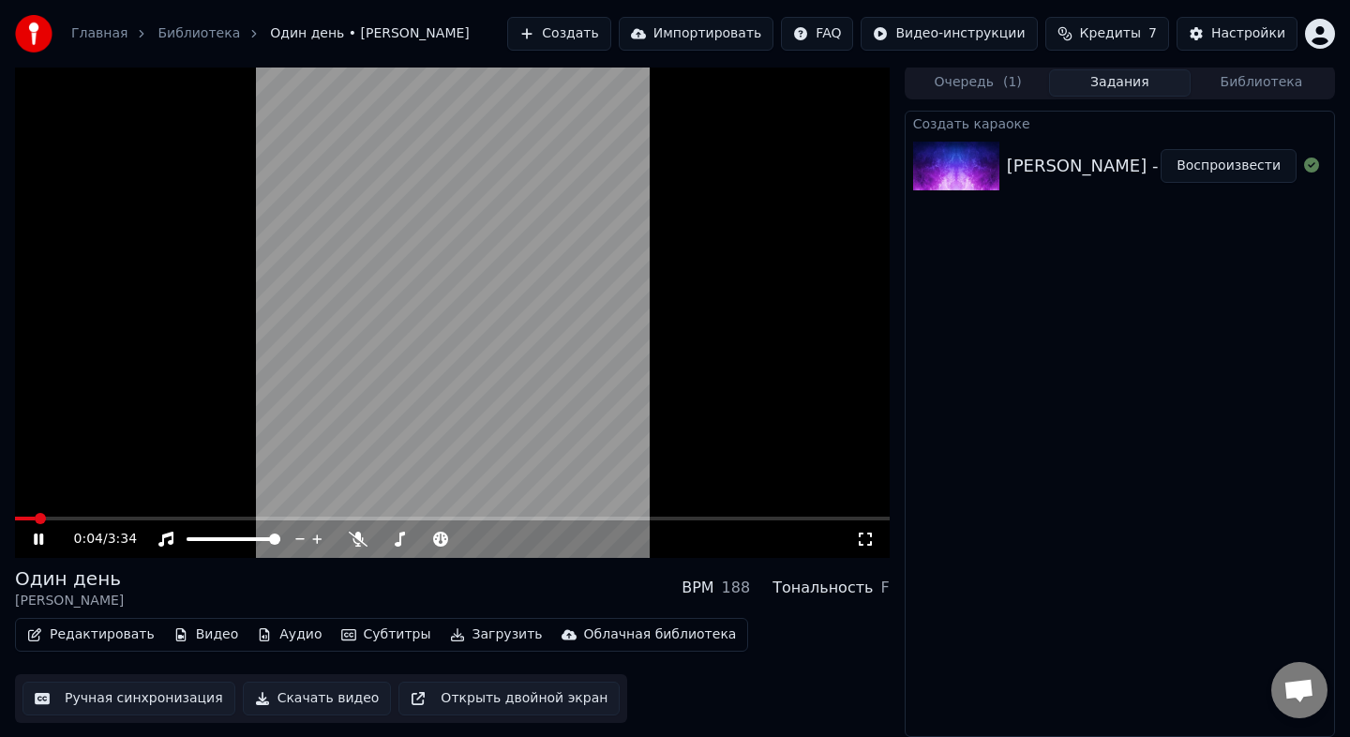
click at [967, 78] on button "Очередь ( 1 )" at bounding box center [979, 82] width 142 height 27
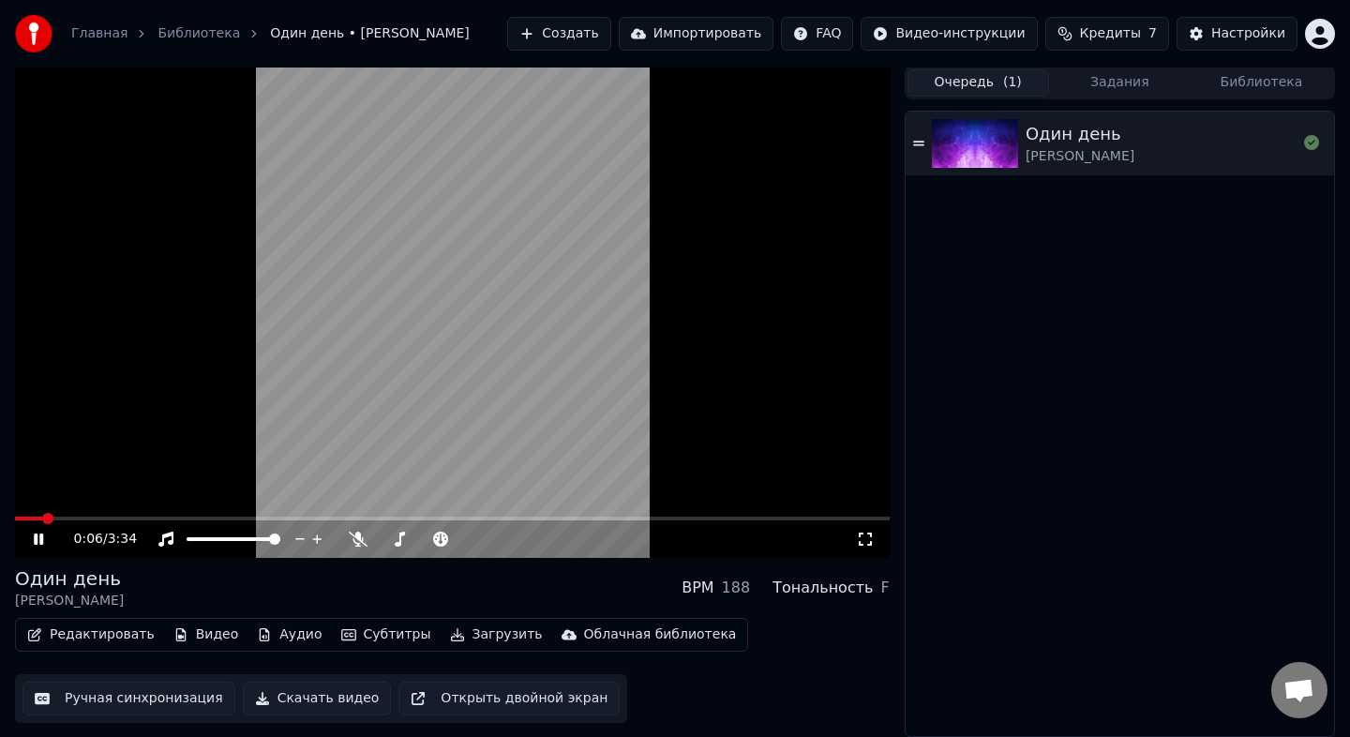
click at [1096, 85] on button "Задания" at bounding box center [1120, 82] width 142 height 27
click at [502, 248] on video at bounding box center [452, 312] width 875 height 492
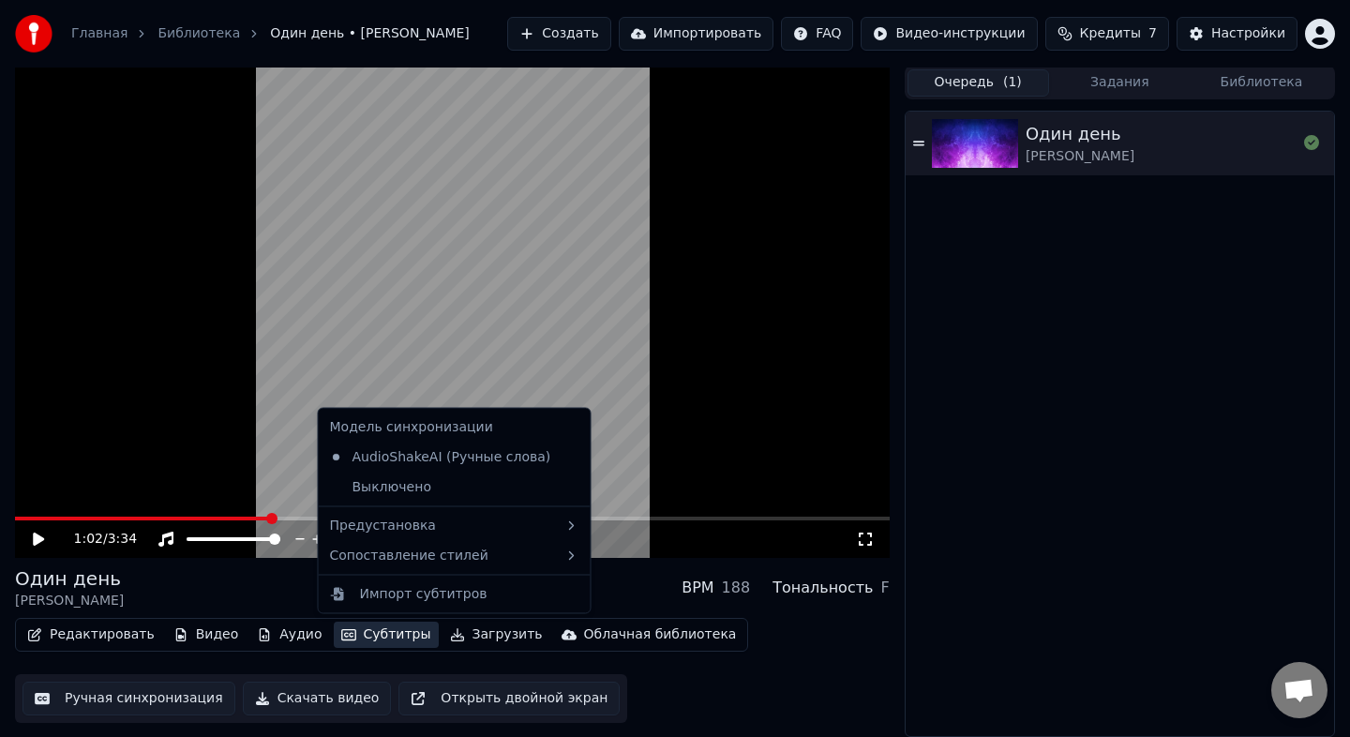
click at [383, 626] on button "Субтитры" at bounding box center [386, 635] width 105 height 26
click at [480, 486] on div "Выключено" at bounding box center [455, 487] width 264 height 30
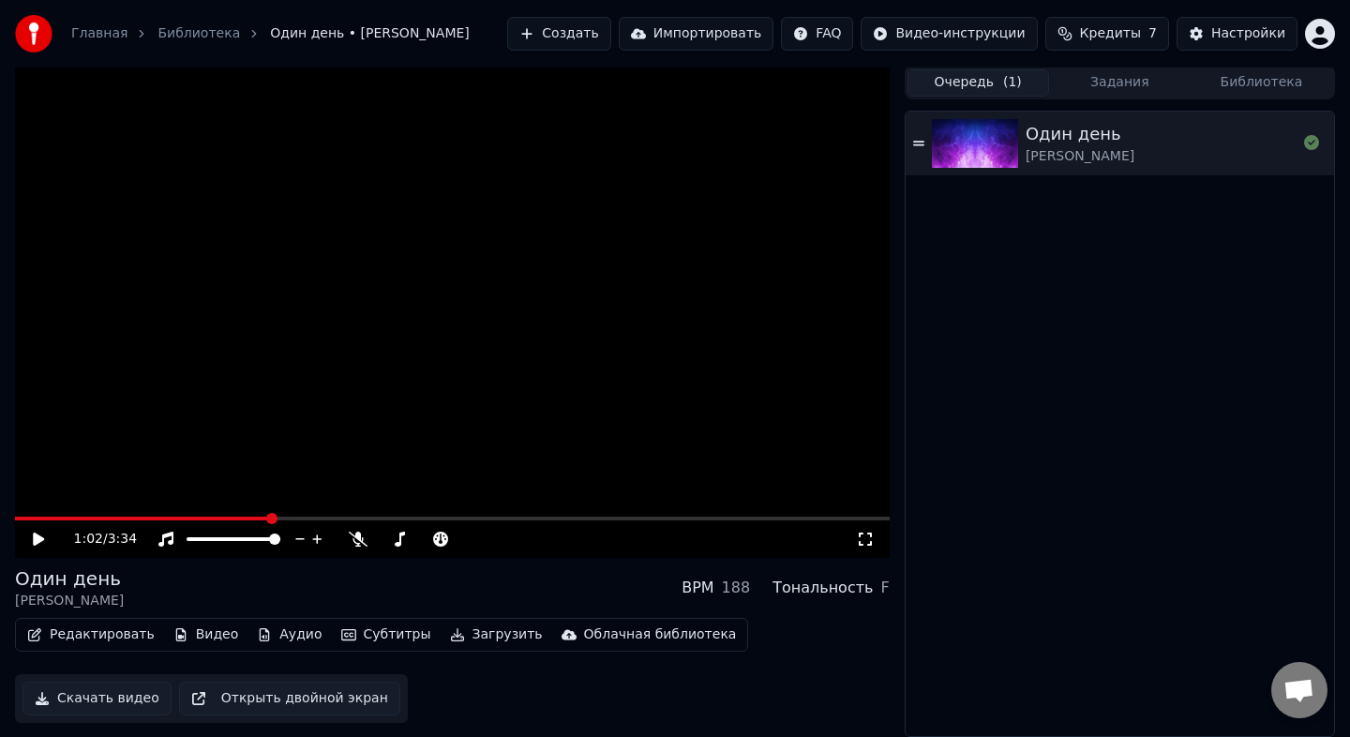
click at [455, 335] on video at bounding box center [452, 312] width 875 height 492
click at [449, 289] on video at bounding box center [452, 312] width 875 height 492
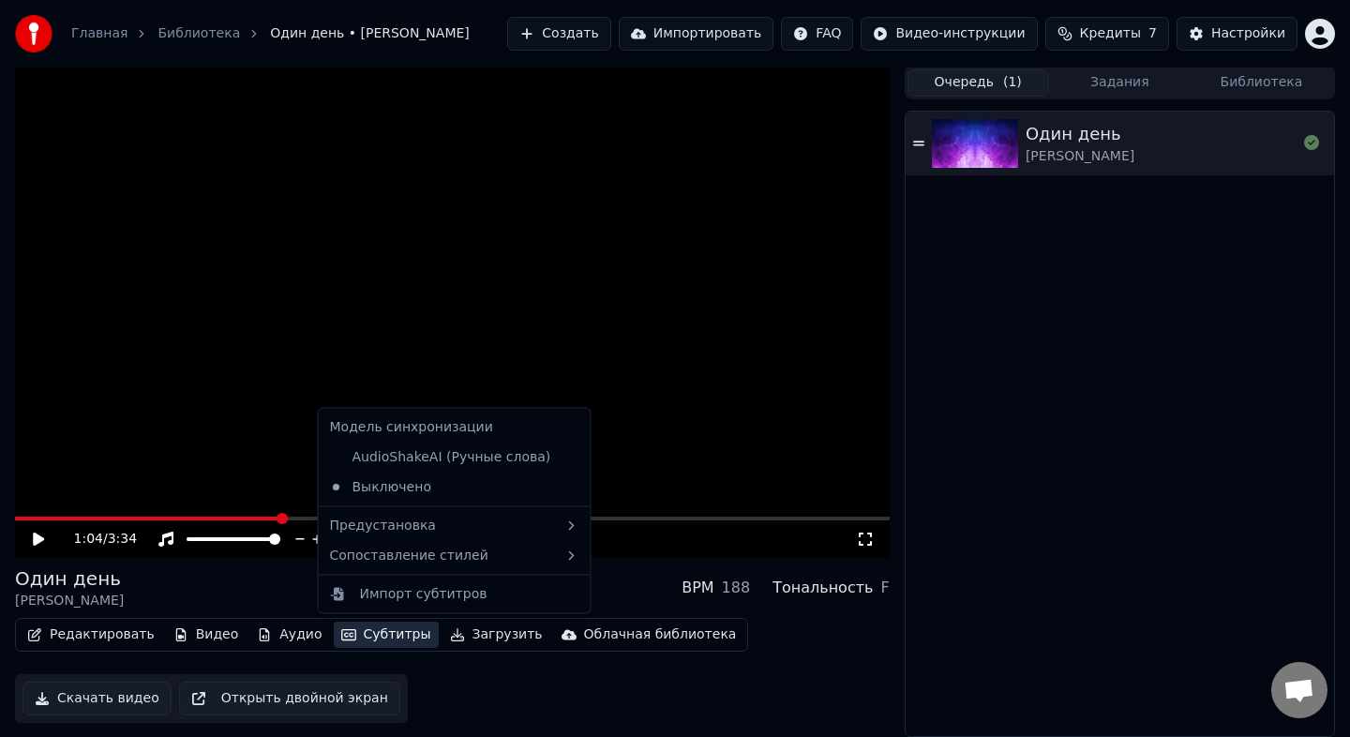
click at [372, 642] on button "Субтитры" at bounding box center [386, 635] width 105 height 26
click at [416, 464] on div "AudioShakeAI (Ручные слова)" at bounding box center [441, 457] width 236 height 30
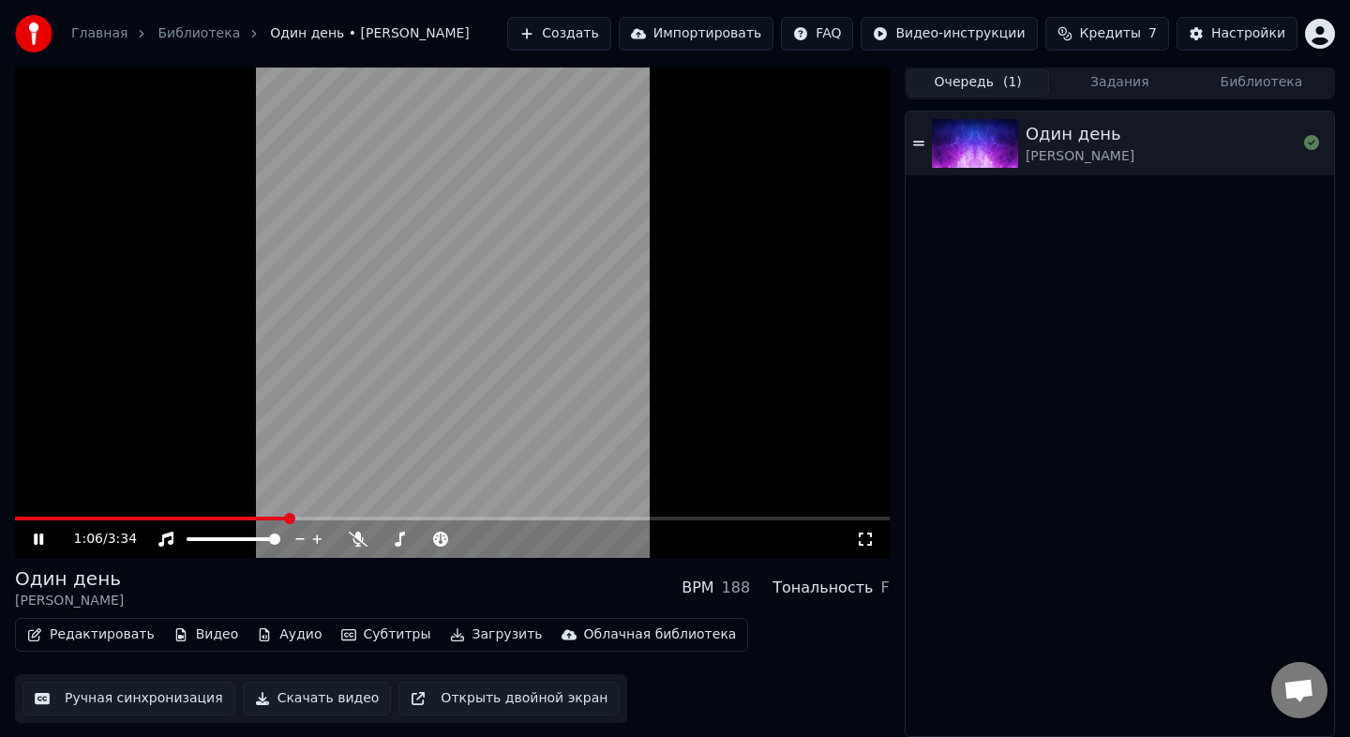
click at [411, 327] on video at bounding box center [452, 312] width 875 height 492
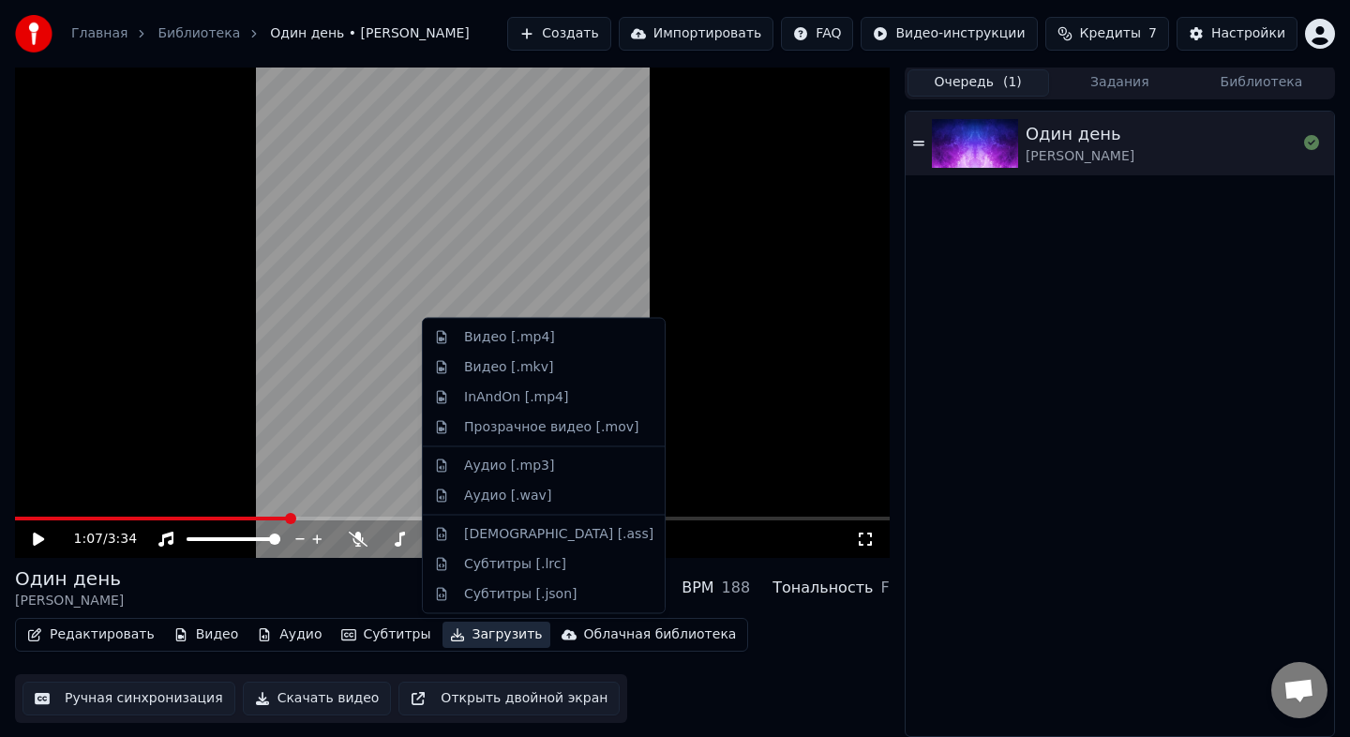
click at [470, 632] on button "Загрузить" at bounding box center [497, 635] width 108 height 26
click at [689, 531] on div "1:07 / 3:34" at bounding box center [465, 539] width 782 height 19
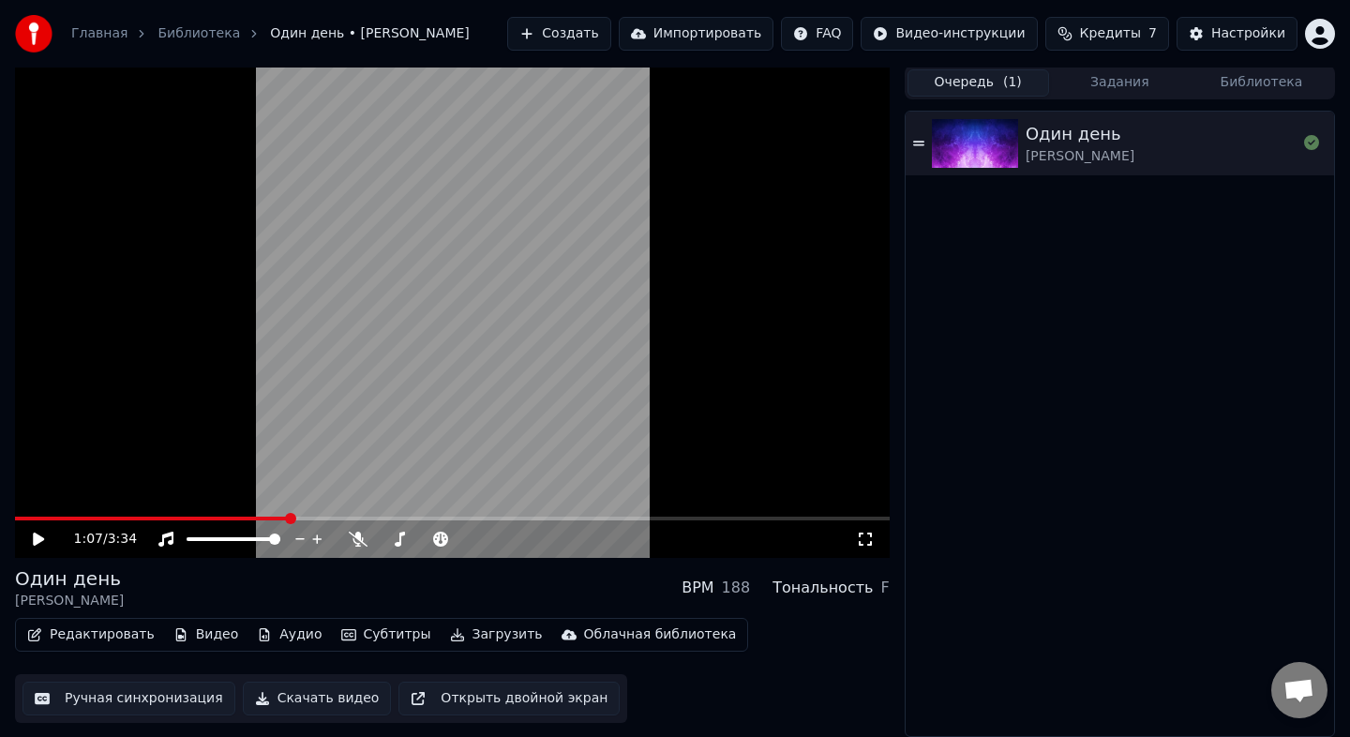
click at [118, 701] on button "Ручная синхронизация" at bounding box center [129, 699] width 213 height 34
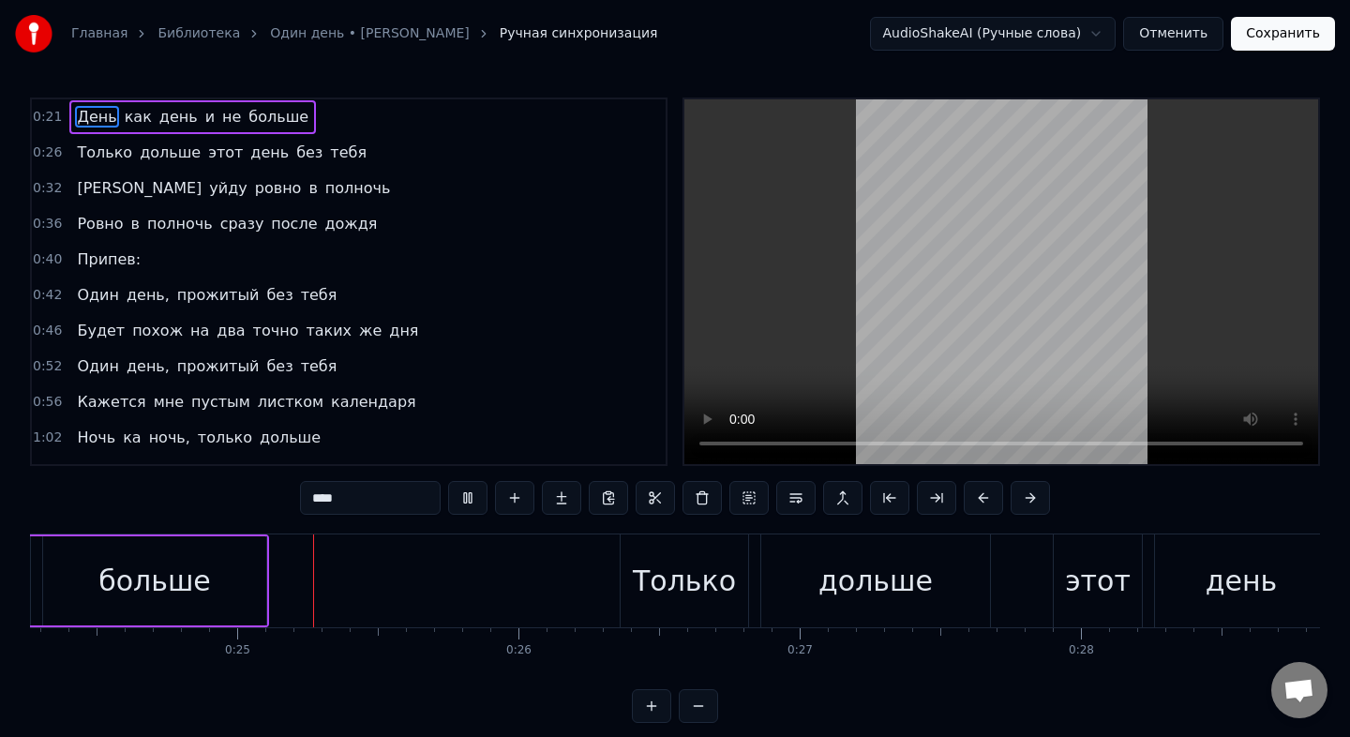
scroll to position [0, 6830]
click at [1092, 37] on html "Главная Библиотека Один день • [PERSON_NAME] Ручная синхронизация AudioShakeAI …" at bounding box center [675, 376] width 1350 height 753
click at [1184, 36] on button "Отменить" at bounding box center [1173, 34] width 100 height 34
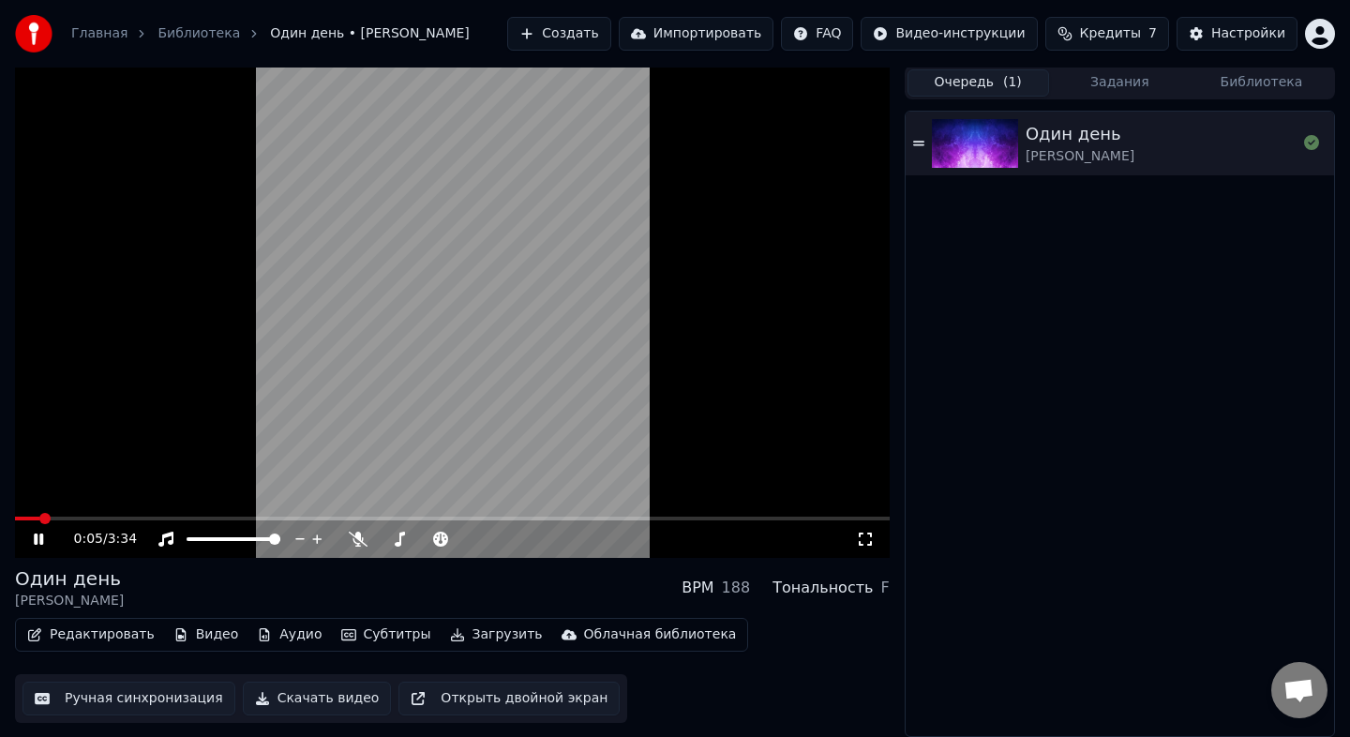
click at [514, 273] on video at bounding box center [452, 312] width 875 height 492
click at [714, 30] on button "Импортировать" at bounding box center [697, 34] width 156 height 34
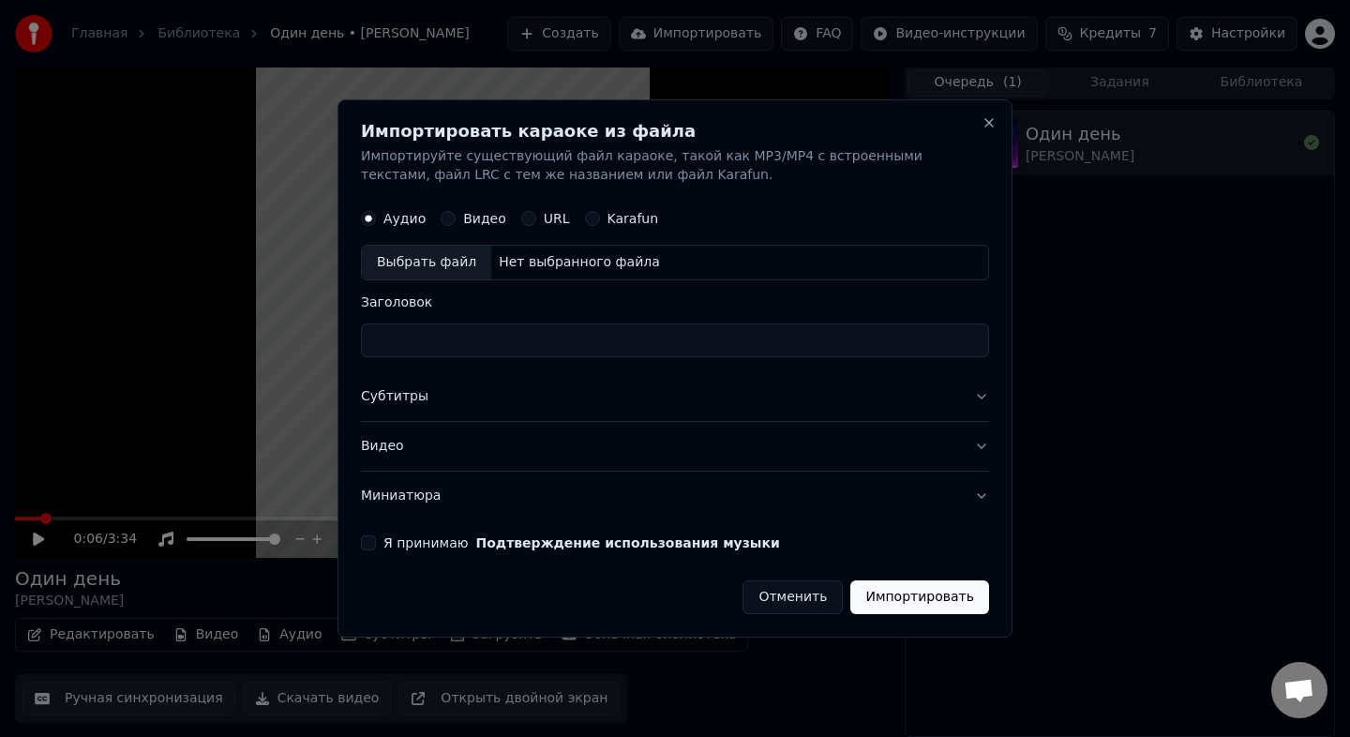
click at [463, 219] on label "Видео" at bounding box center [484, 218] width 43 height 13
click at [456, 219] on button "Видео" at bounding box center [448, 218] width 15 height 15
click at [435, 339] on input "Заголовок" at bounding box center [675, 341] width 628 height 34
type input "**********"
click at [374, 545] on button "Я принимаю Подтверждение использования музыки" at bounding box center [368, 542] width 15 height 15
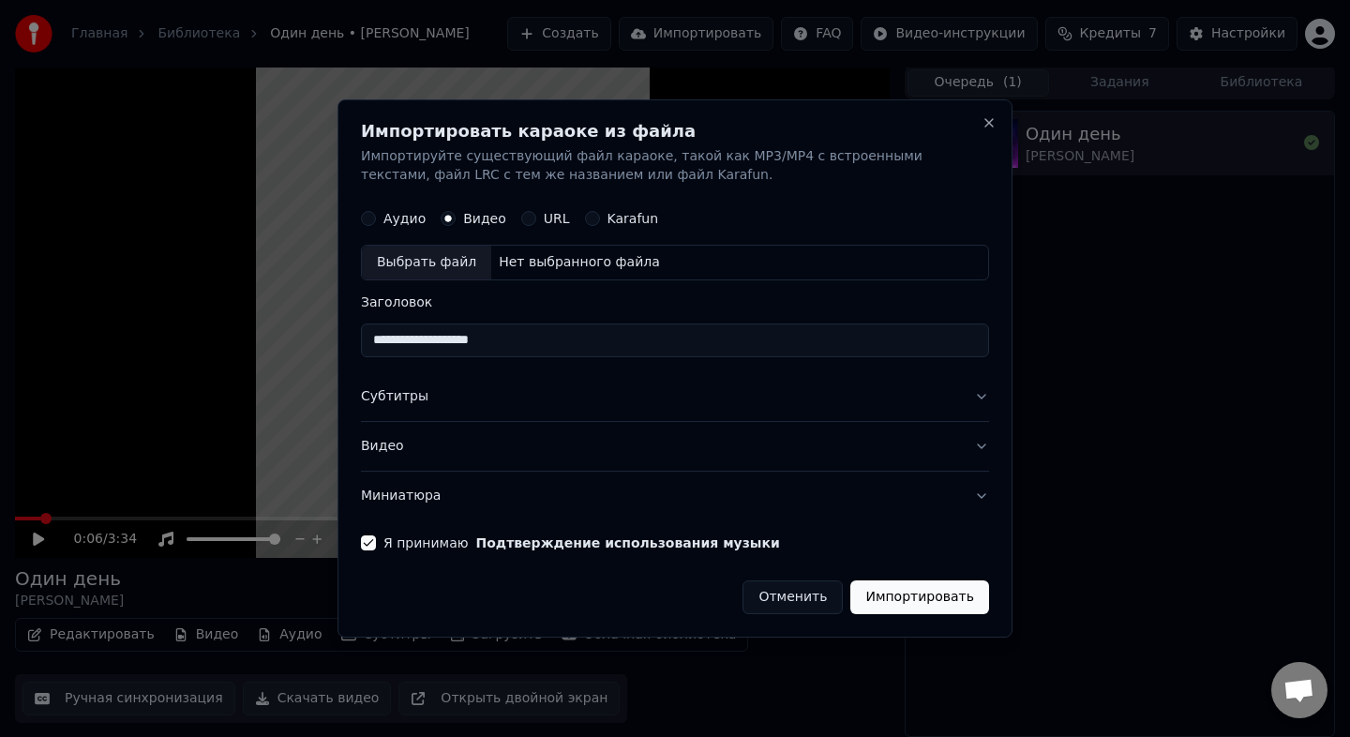
click at [739, 478] on button "Миниатюра" at bounding box center [675, 496] width 628 height 49
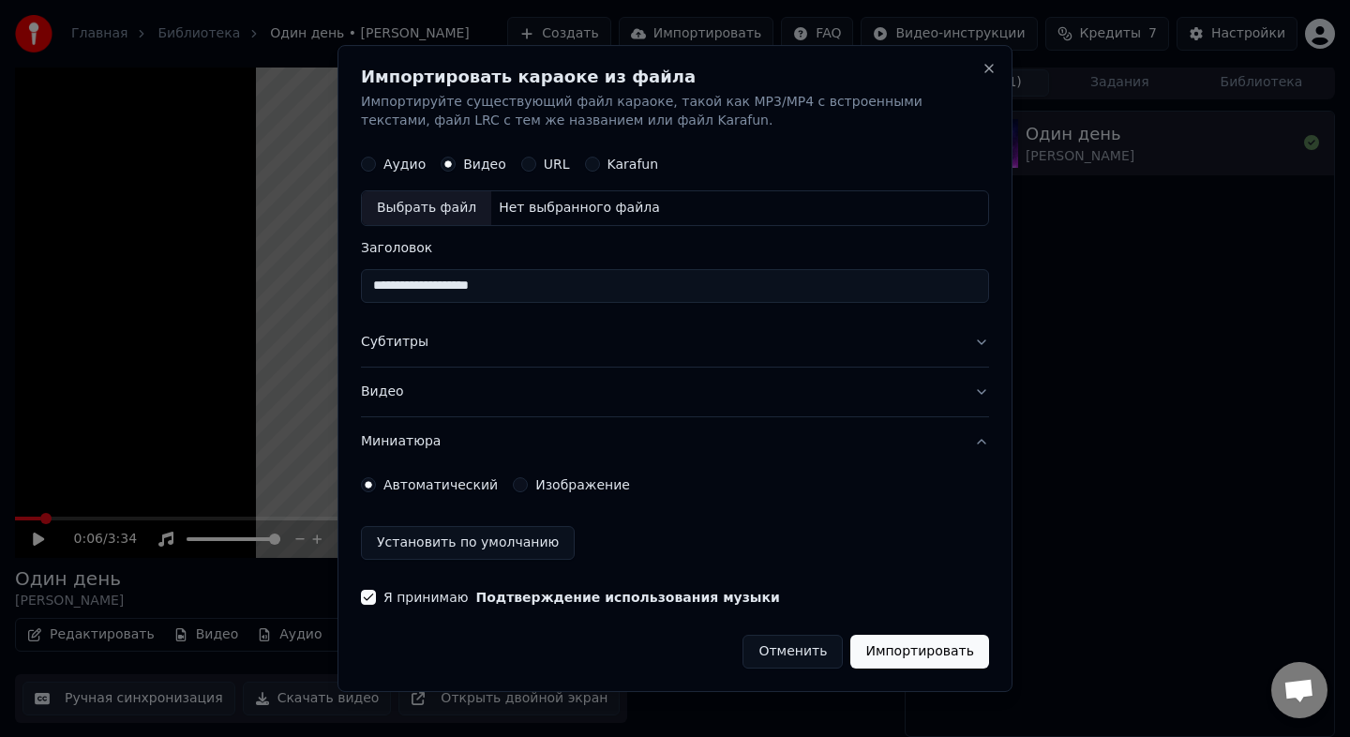
click at [714, 444] on button "Миниатюра" at bounding box center [675, 441] width 628 height 49
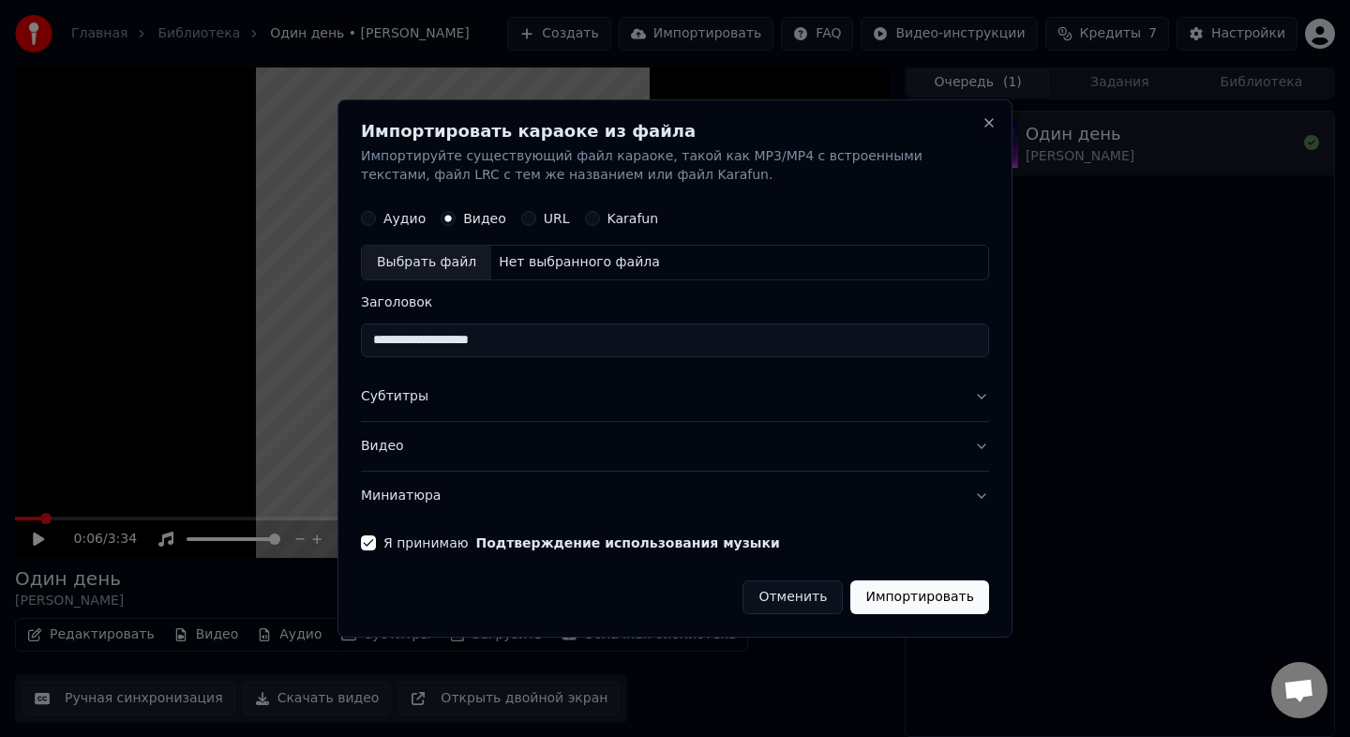
click at [746, 412] on button "Субтитры" at bounding box center [675, 396] width 628 height 49
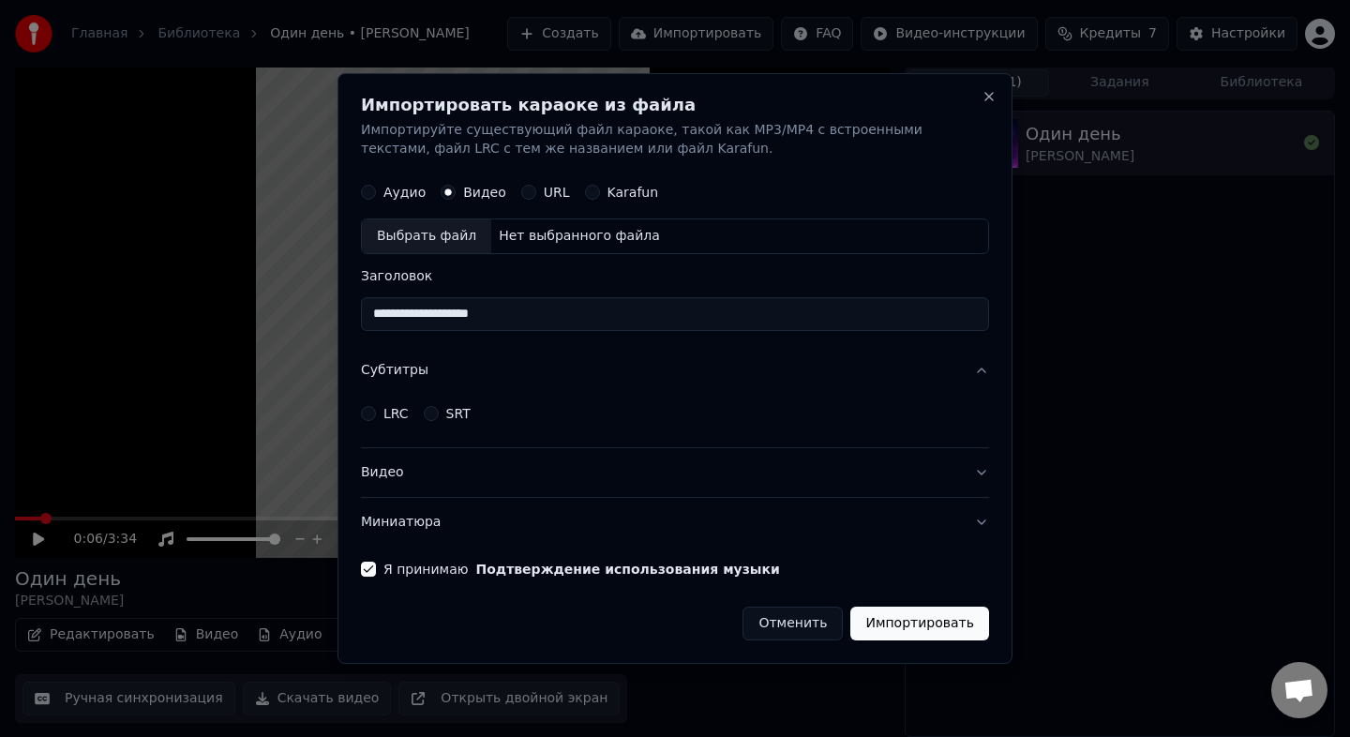
click at [371, 415] on button "LRC" at bounding box center [368, 413] width 15 height 15
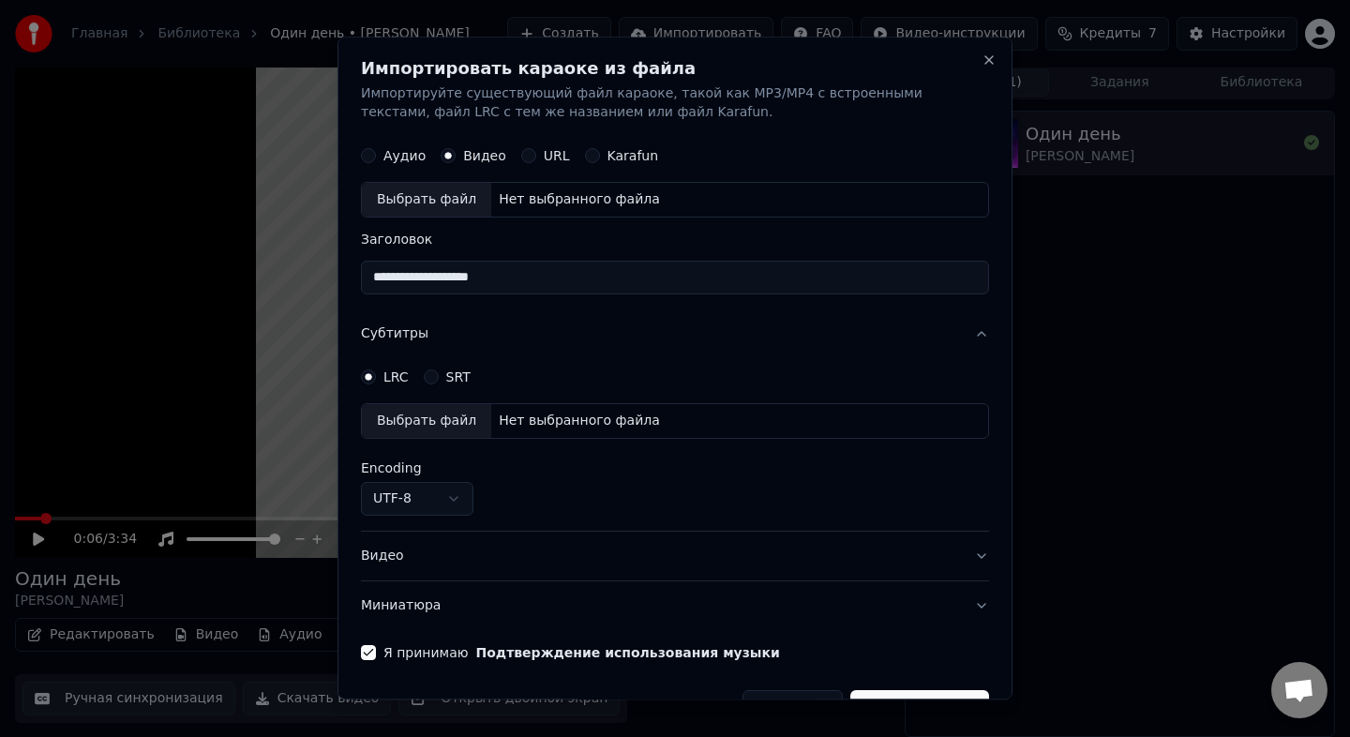
click at [428, 381] on button "SRT" at bounding box center [431, 376] width 15 height 15
click at [429, 376] on circle "button" at bounding box center [431, 377] width 7 height 7
click at [382, 379] on div "LRC" at bounding box center [385, 376] width 48 height 15
click at [374, 375] on button "LRC" at bounding box center [368, 376] width 15 height 15
click at [429, 492] on button "UTF-8" at bounding box center [417, 499] width 113 height 34
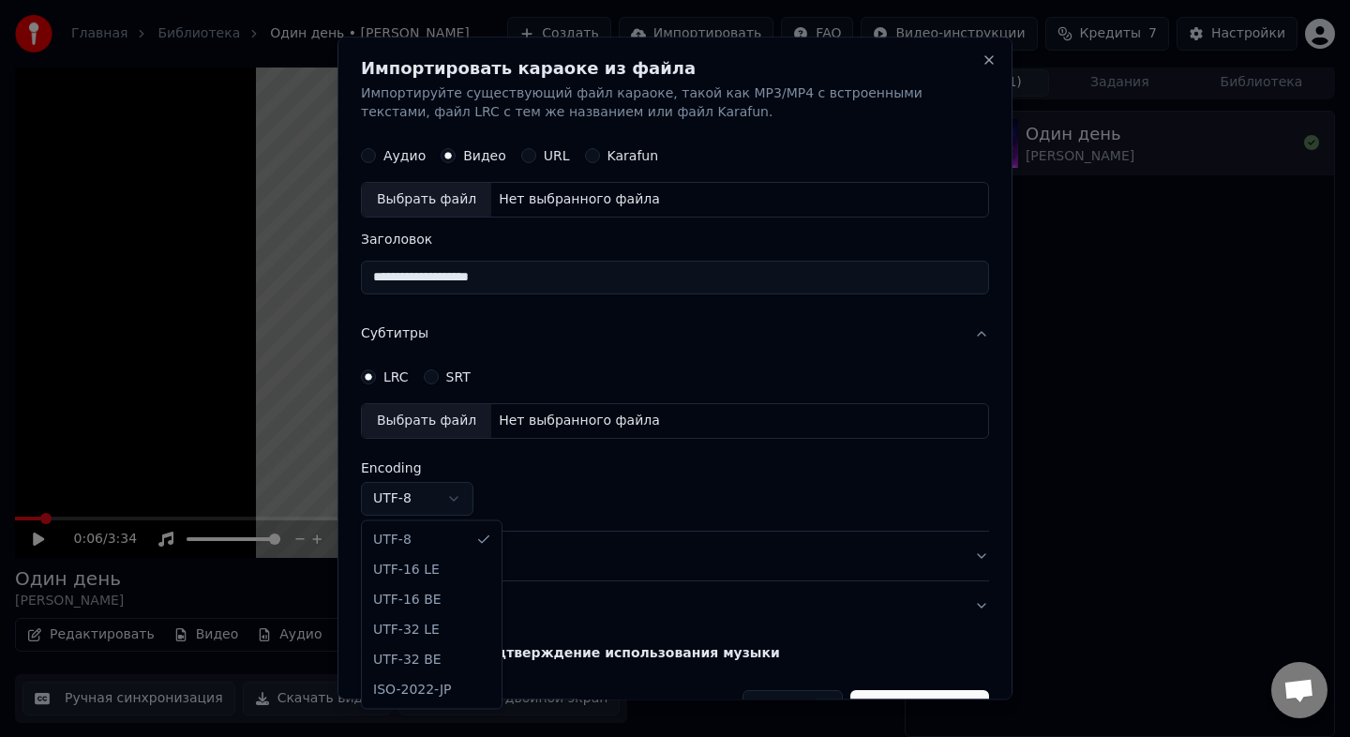
click at [611, 487] on div at bounding box center [675, 368] width 1350 height 737
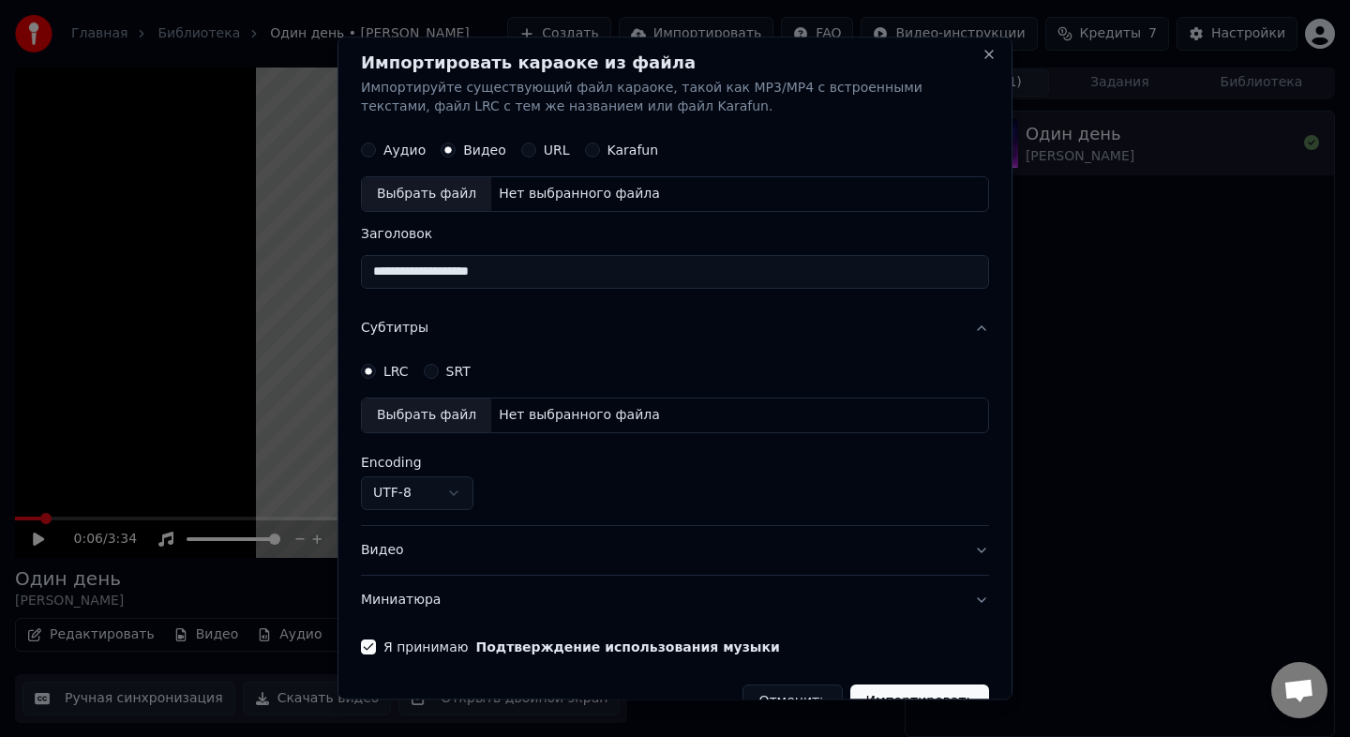
scroll to position [0, 0]
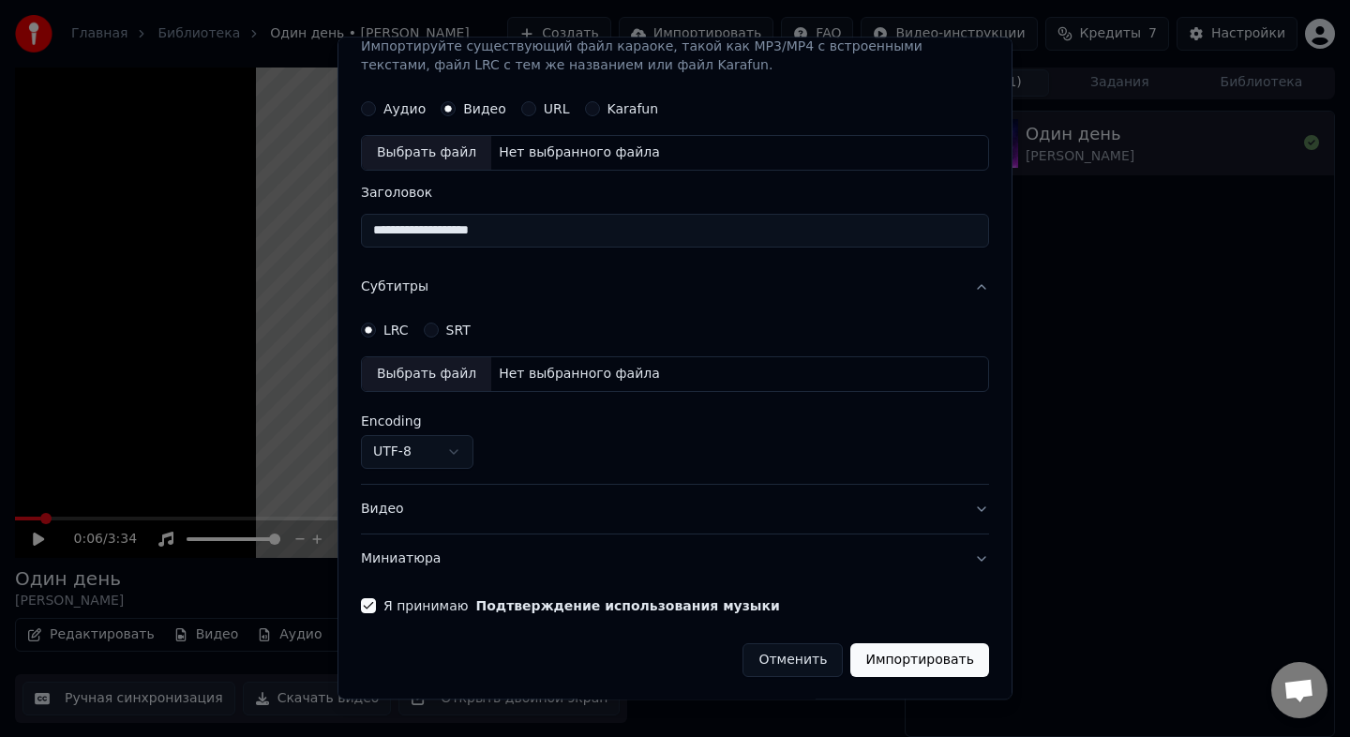
click at [685, 508] on button "Видео" at bounding box center [675, 509] width 628 height 49
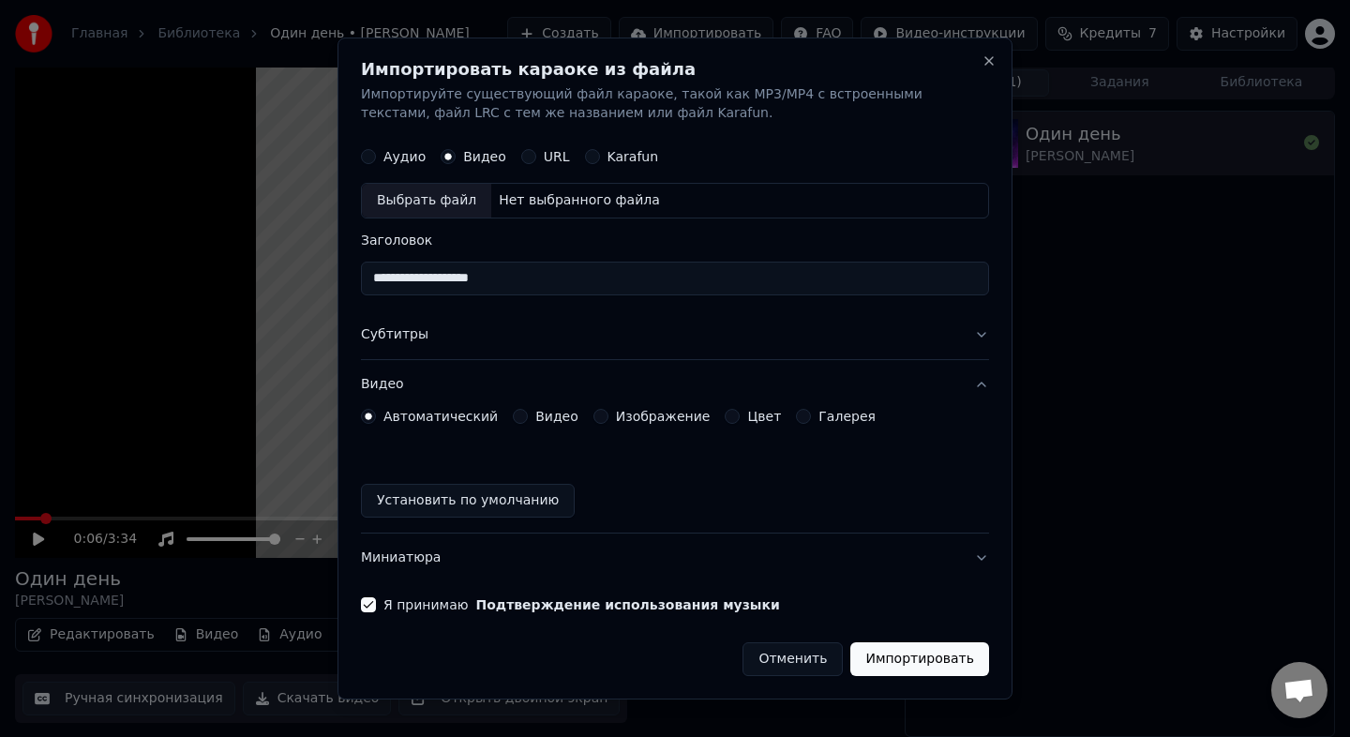
click at [910, 662] on button "Импортировать" at bounding box center [919, 659] width 139 height 34
click at [940, 658] on button "Импортировать" at bounding box center [919, 659] width 139 height 34
click at [378, 155] on div "Аудио" at bounding box center [393, 156] width 65 height 15
click at [369, 157] on button "Аудио" at bounding box center [368, 156] width 15 height 15
click at [987, 62] on button "Close" at bounding box center [989, 60] width 15 height 15
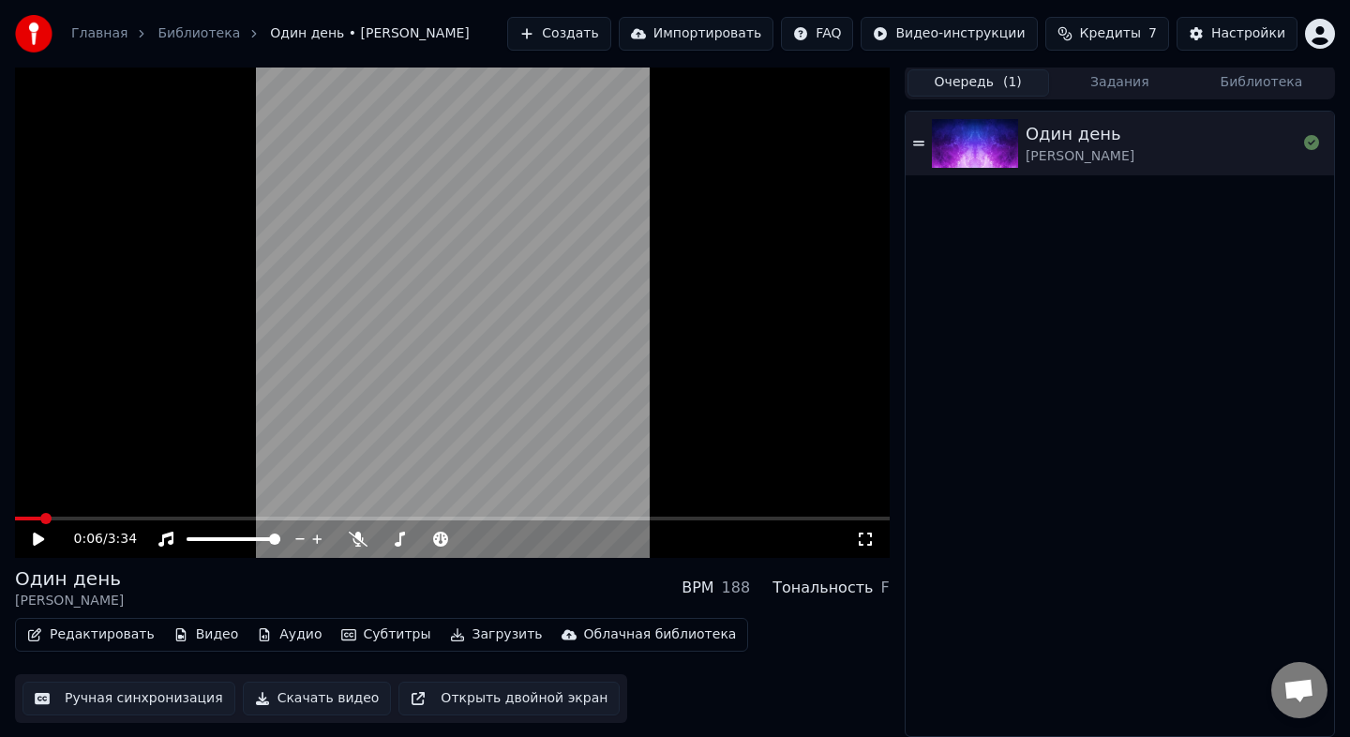
click at [1172, 144] on div "Один день [PERSON_NAME]" at bounding box center [1161, 143] width 271 height 45
click at [394, 325] on video at bounding box center [452, 312] width 875 height 492
click at [290, 693] on button "Скачать видео" at bounding box center [317, 699] width 149 height 34
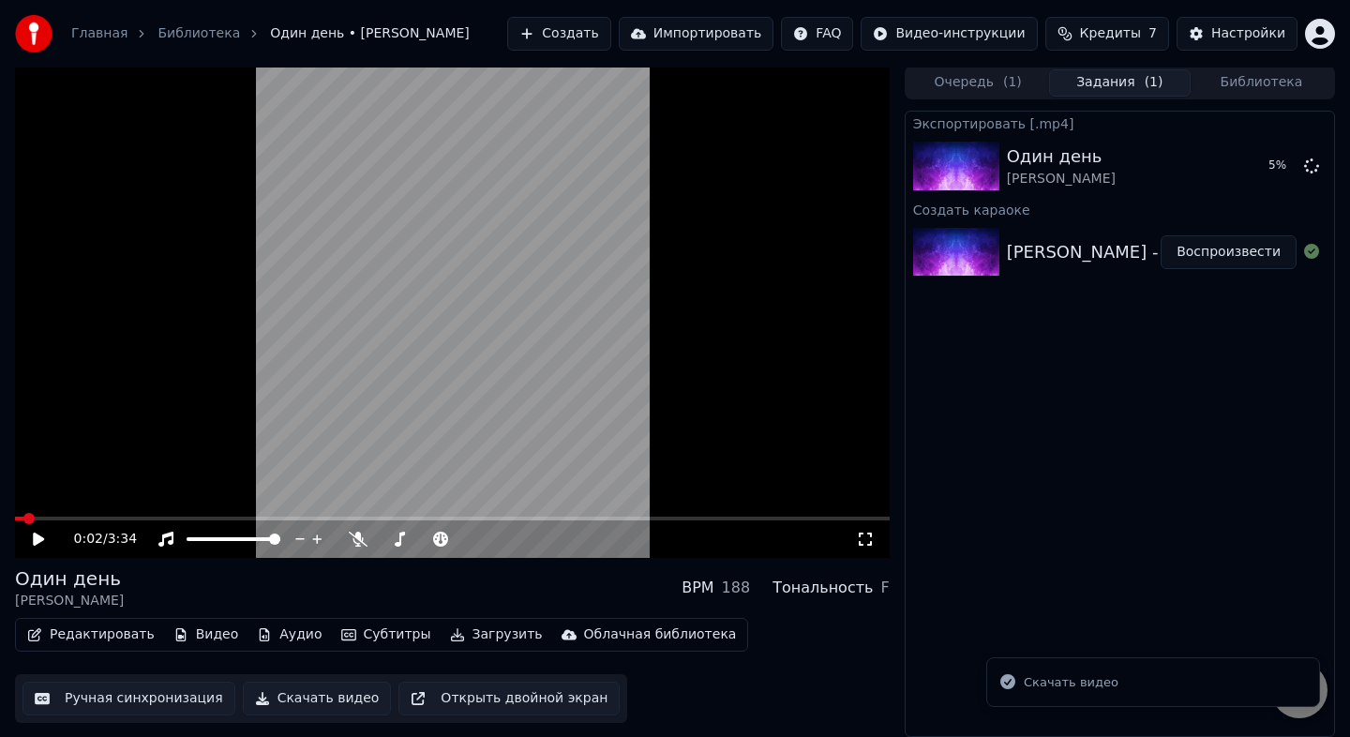
click at [1159, 682] on li "Скачать видео" at bounding box center [1153, 682] width 334 height 51
click at [1236, 175] on button "Показать" at bounding box center [1248, 166] width 97 height 34
